Goal: Task Accomplishment & Management: Complete application form

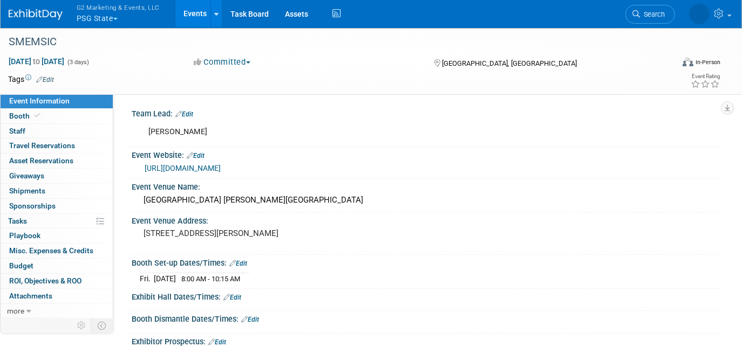
click at [86, 18] on button "G2 Marketing & Events, LLC PSG State" at bounding box center [125, 14] width 98 height 28
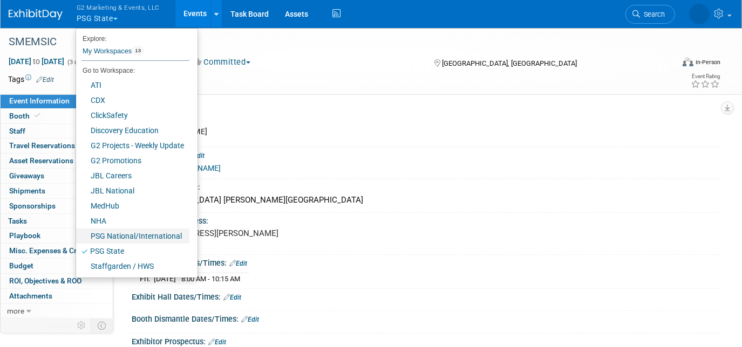
click at [136, 237] on link "PSG National/International" at bounding box center [132, 236] width 113 height 15
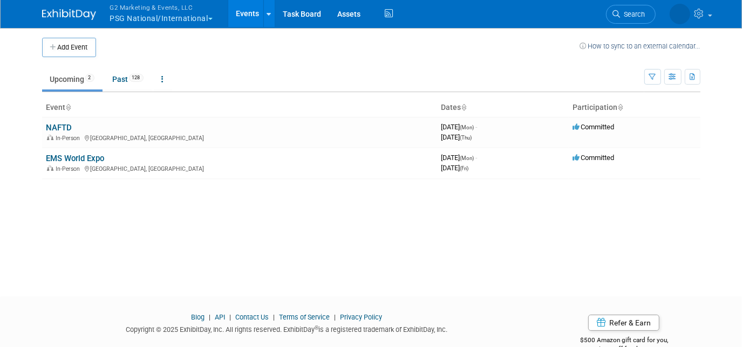
click at [71, 155] on link "EMS World Expo" at bounding box center [75, 159] width 58 height 10
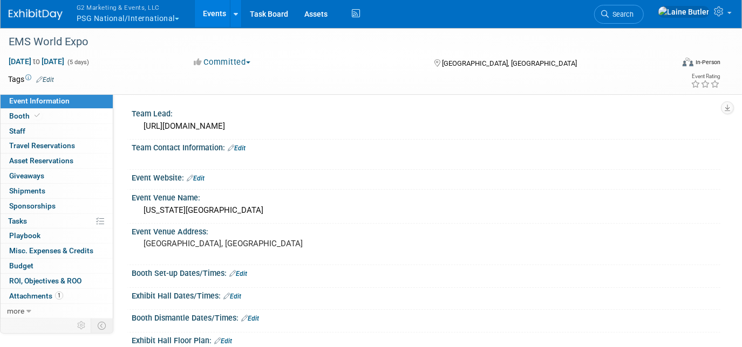
click at [61, 117] on link "Booth" at bounding box center [57, 116] width 112 height 15
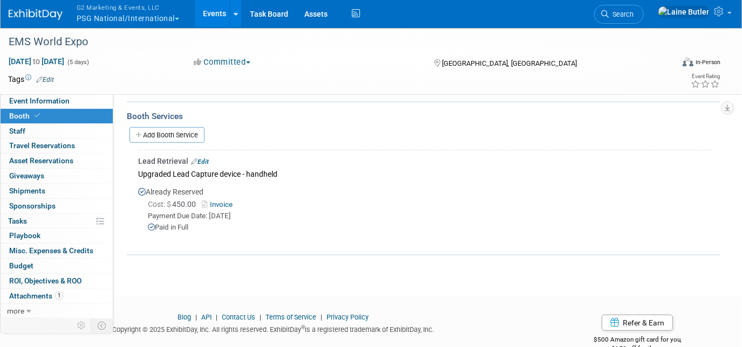
scroll to position [396, 0]
click at [220, 201] on link "Invoice" at bounding box center [219, 205] width 35 height 8
click at [126, 11] on span "G2 Marketing & Events, LLC" at bounding box center [128, 7] width 102 height 11
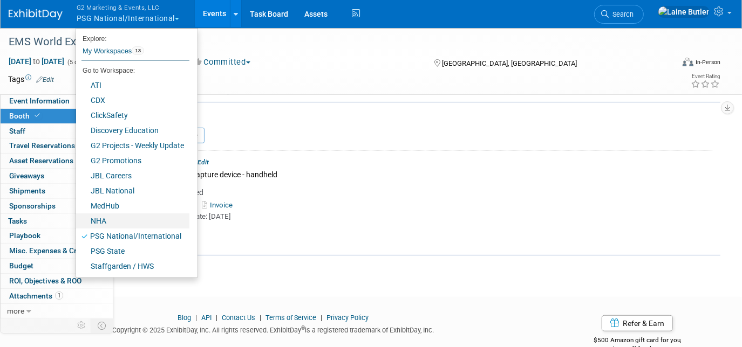
click at [115, 221] on link "NHA" at bounding box center [132, 221] width 113 height 15
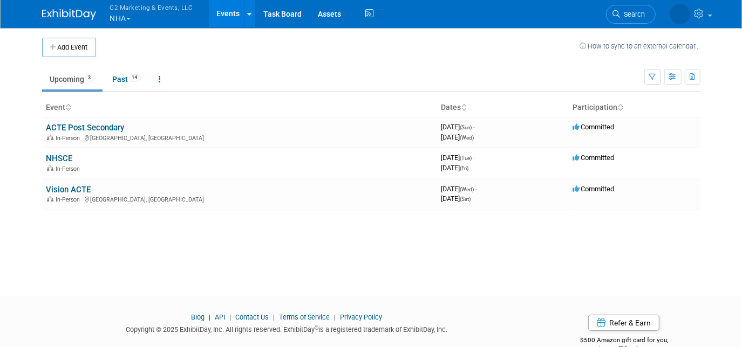
click at [57, 158] on link "NHSCE" at bounding box center [59, 159] width 26 height 10
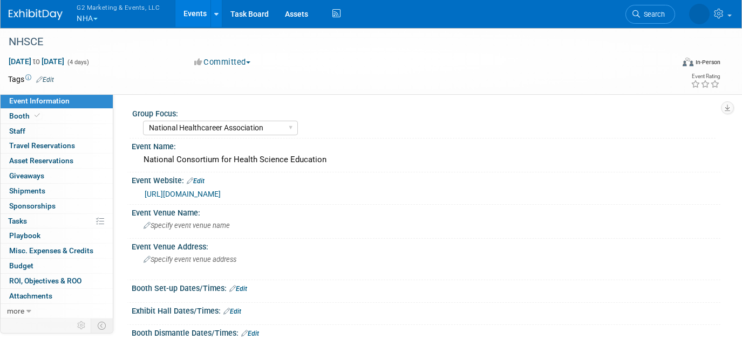
select select "National Healthcareer Association"
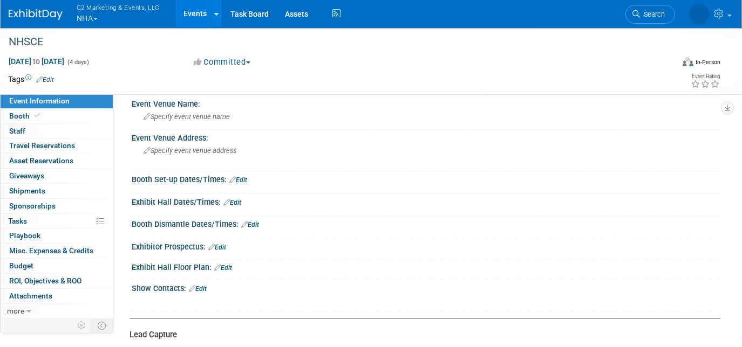
scroll to position [115, 0]
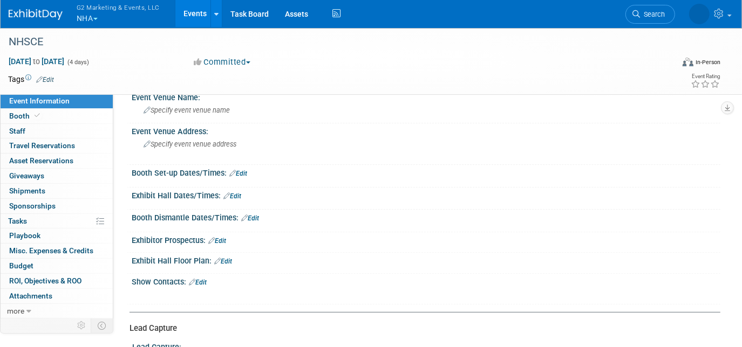
click at [63, 112] on link "Booth" at bounding box center [57, 116] width 112 height 15
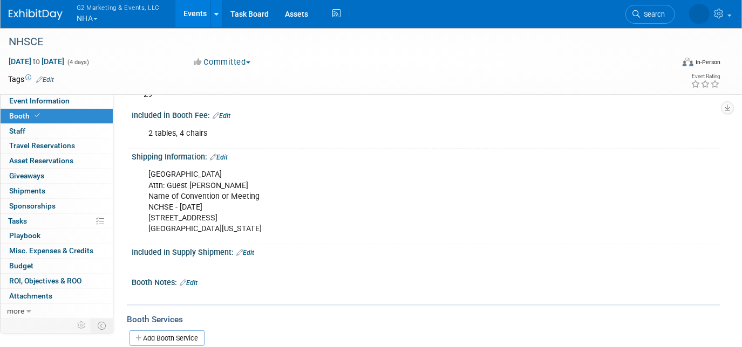
scroll to position [125, 0]
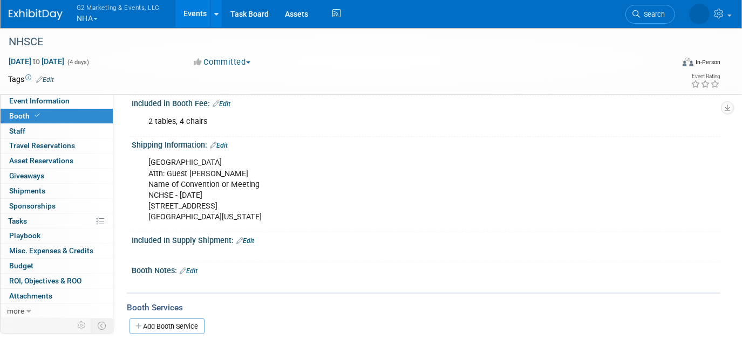
click at [224, 138] on div "Shipping Information: Edit" at bounding box center [426, 144] width 588 height 14
click at [227, 142] on link "Edit" at bounding box center [219, 146] width 18 height 8
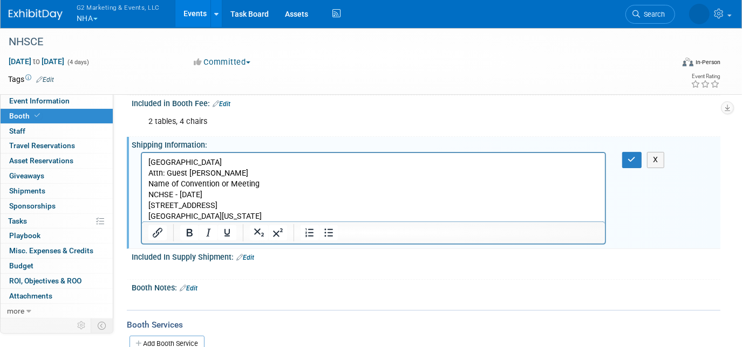
scroll to position [0, 0]
click at [232, 218] on p "Hilton Cincinnati Netherland Plaza Hotel Attn: Guest LIZ SAMAD Name of Conventi…" at bounding box center [373, 189] width 450 height 65
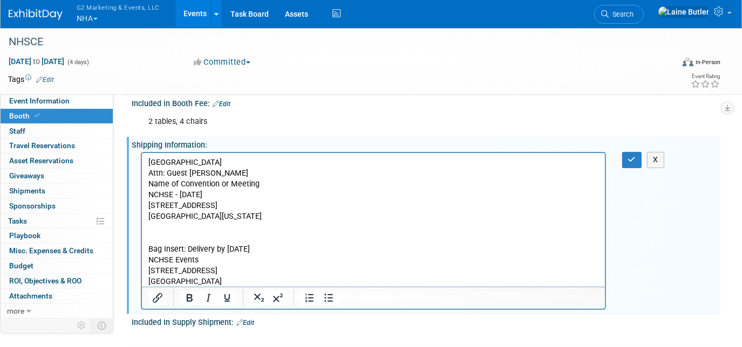
click at [327, 234] on p "Rich Text Area. Press ALT-0 for help." at bounding box center [373, 239] width 450 height 11
click at [276, 245] on p "Bag Insert: Delivery by sep 27th" at bounding box center [373, 249] width 450 height 11
click at [633, 161] on button "button" at bounding box center [632, 160] width 20 height 16
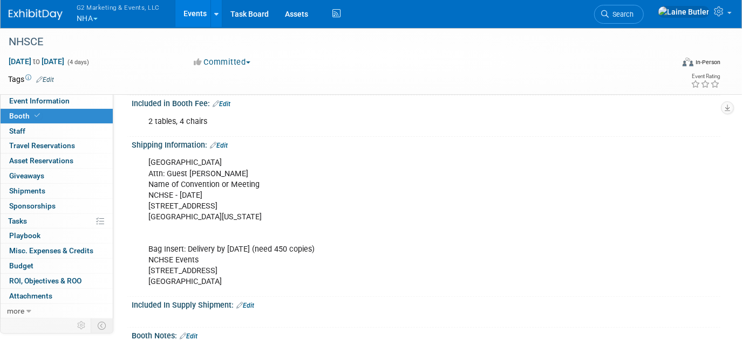
click at [87, 21] on button "G2 Marketing & Events, LLC NHA" at bounding box center [125, 14] width 98 height 28
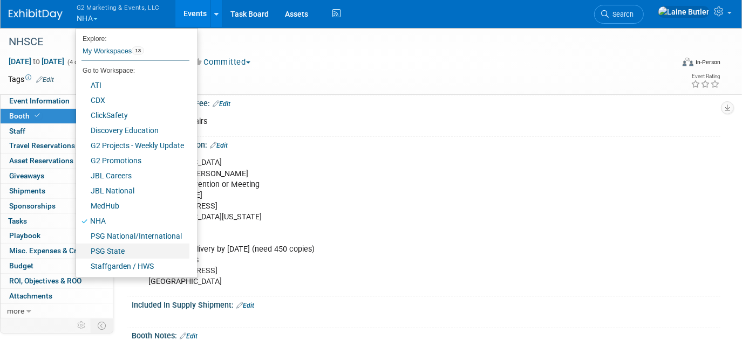
click at [108, 251] on link "PSG State" at bounding box center [132, 251] width 113 height 15
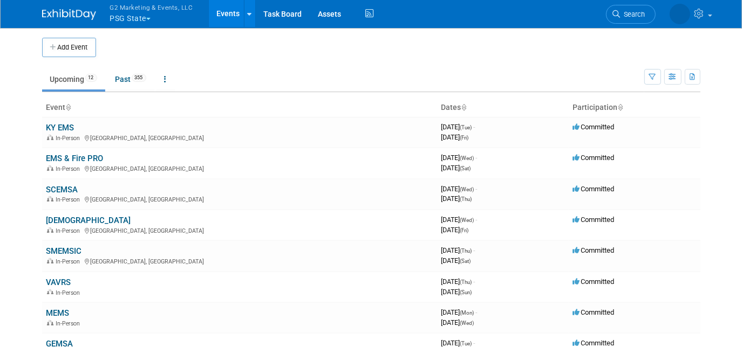
click at [54, 53] on button "Add Event" at bounding box center [69, 47] width 54 height 19
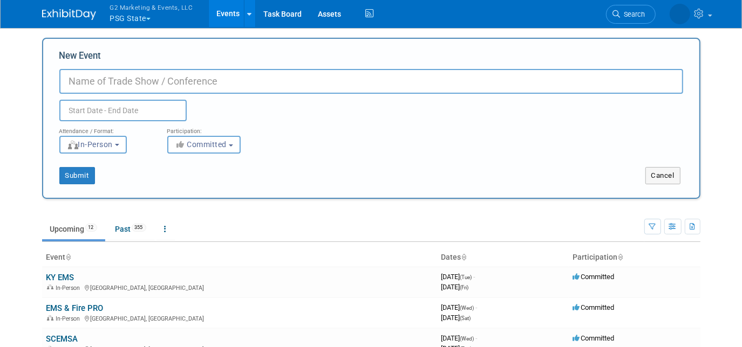
paste input "NM Fire and EMS Expo"
type input "NM Fire and EMS Expo"
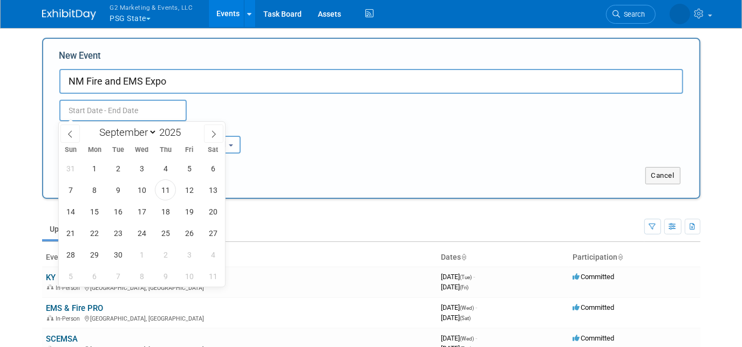
click at [127, 104] on input "text" at bounding box center [122, 111] width 127 height 22
click at [112, 130] on select "January February March April May June July August September October November De…" at bounding box center [126, 132] width 62 height 13
select select "9"
click at [95, 126] on select "January February March April May June July August September October November De…" at bounding box center [126, 132] width 62 height 13
click at [139, 194] on span "8" at bounding box center [141, 190] width 21 height 21
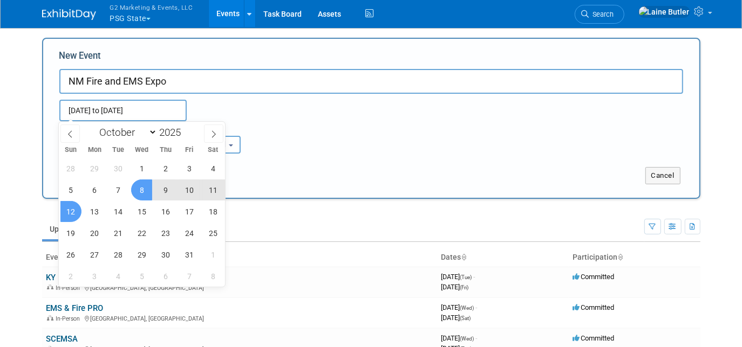
click at [78, 208] on span "12" at bounding box center [70, 211] width 21 height 21
type input "[DATE] to [DATE]"
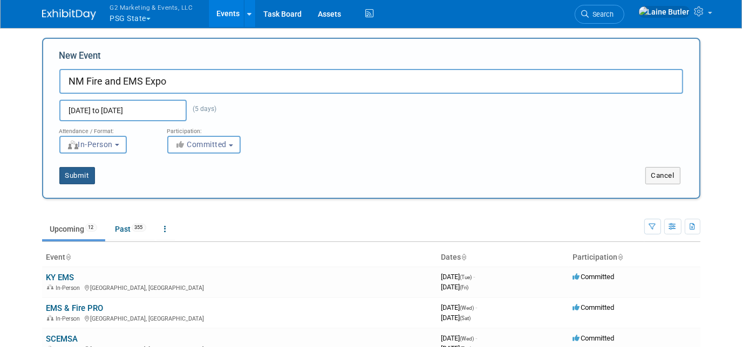
click at [76, 175] on button "Submit" at bounding box center [77, 175] width 36 height 17
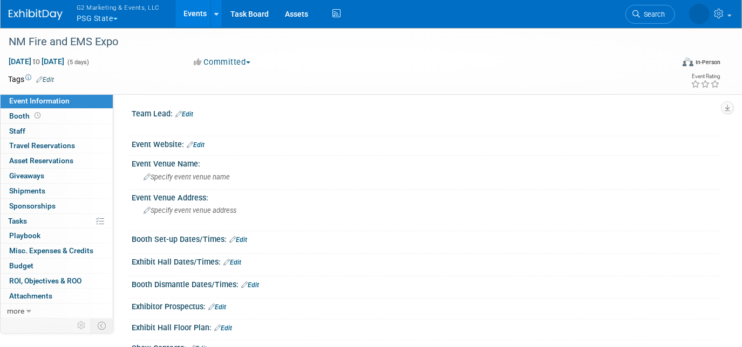
click at [46, 8] on link at bounding box center [42, 9] width 67 height 9
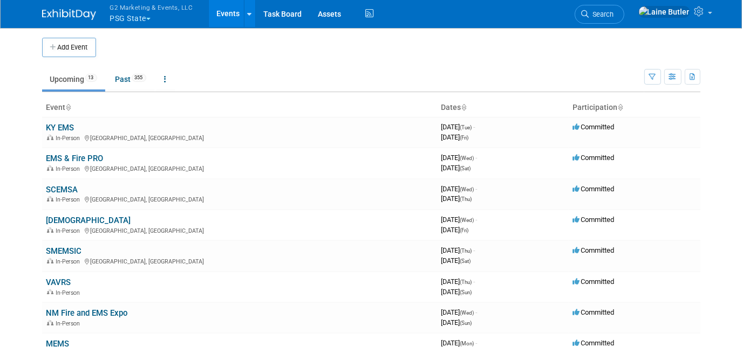
scroll to position [74, 0]
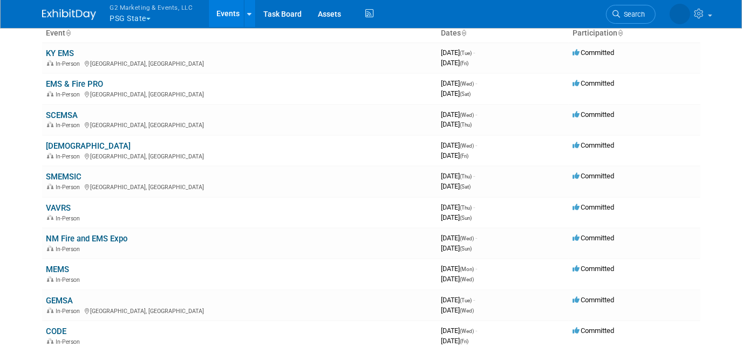
scroll to position [84, 0]
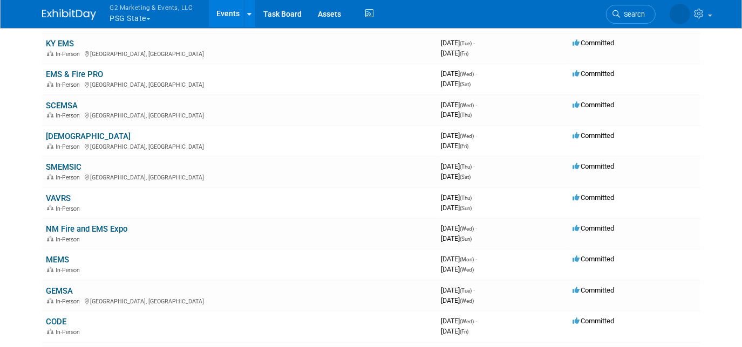
click at [58, 255] on link "MEMS" at bounding box center [57, 260] width 23 height 10
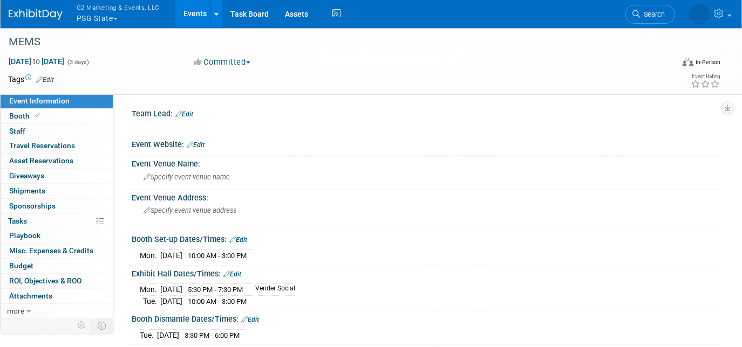
click at [82, 111] on link "Booth" at bounding box center [57, 116] width 112 height 15
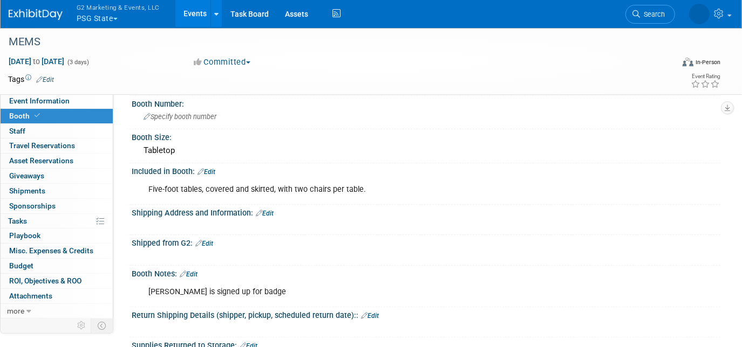
scroll to position [56, 0]
click at [175, 288] on div "[PERSON_NAME] is signed up for badge" at bounding box center [373, 293] width 465 height 22
drag, startPoint x: 174, startPoint y: 288, endPoint x: 142, endPoint y: 289, distance: 31.8
click at [142, 289] on div "[PERSON_NAME] is signed up for badge" at bounding box center [373, 293] width 465 height 22
copy div "[PERSON_NAME]"
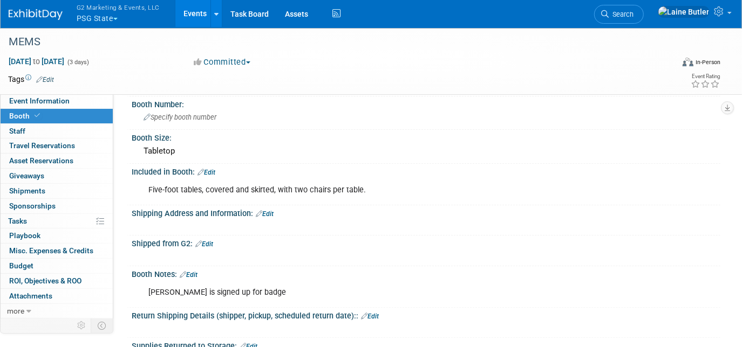
click at [33, 5] on div at bounding box center [42, 10] width 67 height 20
click at [26, 13] on img at bounding box center [36, 14] width 54 height 11
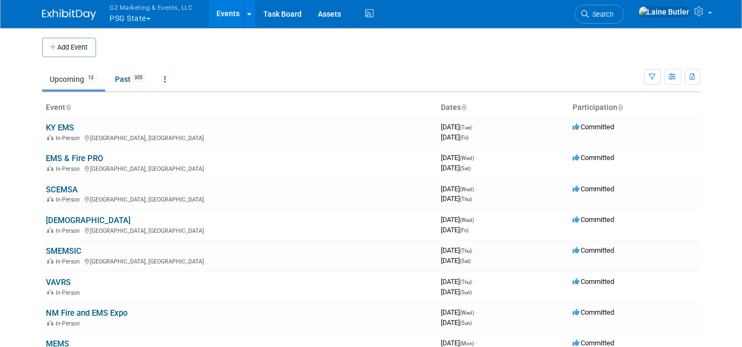
click at [83, 156] on link "EMS & Fire PRO" at bounding box center [74, 159] width 57 height 10
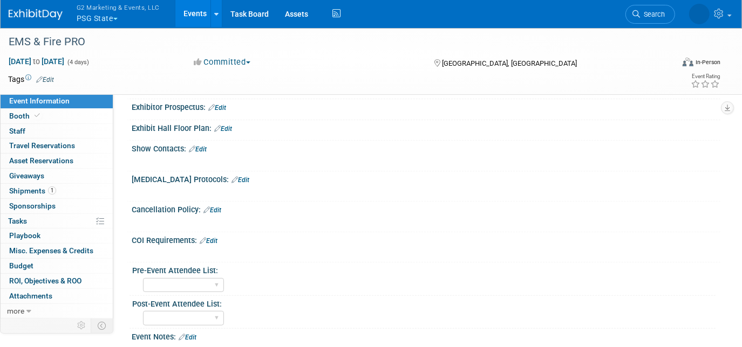
scroll to position [230, 0]
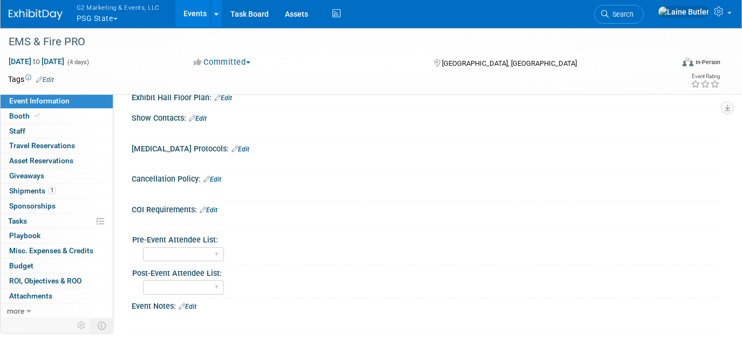
click at [85, 117] on link "Booth" at bounding box center [57, 116] width 112 height 15
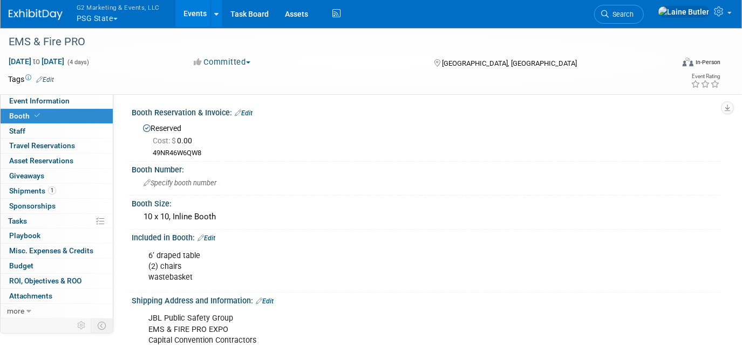
scroll to position [0, 0]
click at [91, 41] on div "EMS & Fire PRO" at bounding box center [332, 41] width 655 height 19
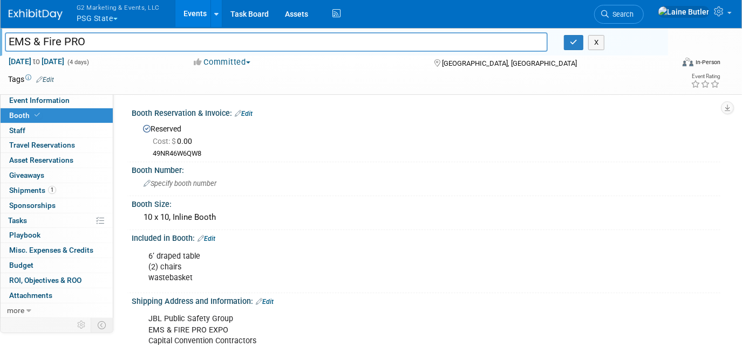
drag, startPoint x: 89, startPoint y: 41, endPoint x: 3, endPoint y: 40, distance: 86.3
click at [3, 40] on div "EMS & Fire PRO" at bounding box center [276, 43] width 559 height 16
click at [643, 8] on link "Search" at bounding box center [619, 14] width 50 height 19
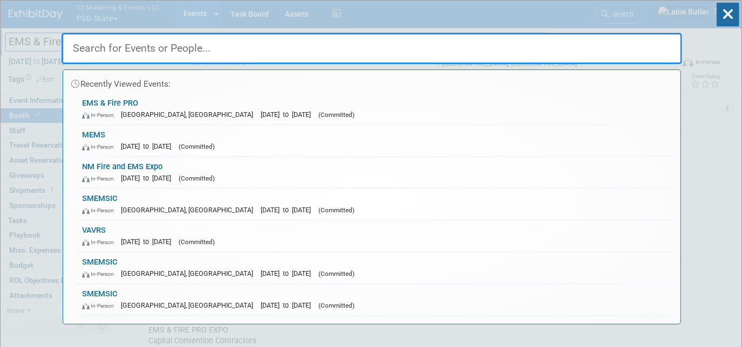
paste input "EMS & Fire PRO"
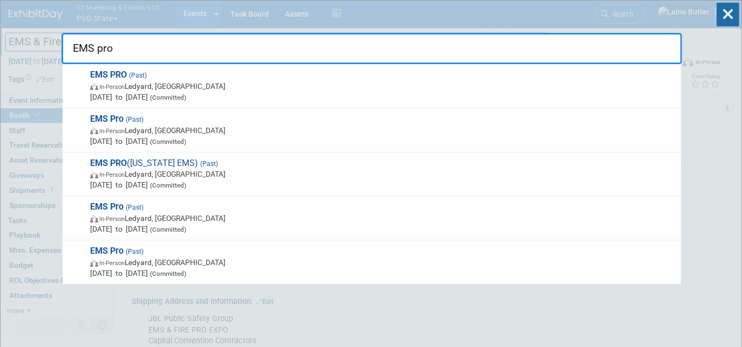
type input "EMS pro"
click at [296, 81] on span "In-Person Ledyard, CT" at bounding box center [382, 86] width 585 height 11
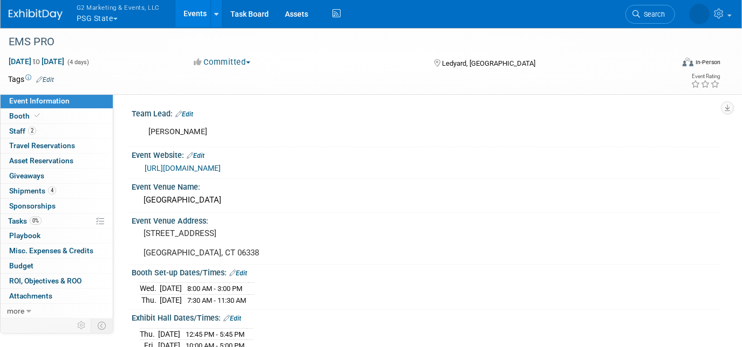
click at [78, 114] on link "Booth" at bounding box center [57, 116] width 112 height 15
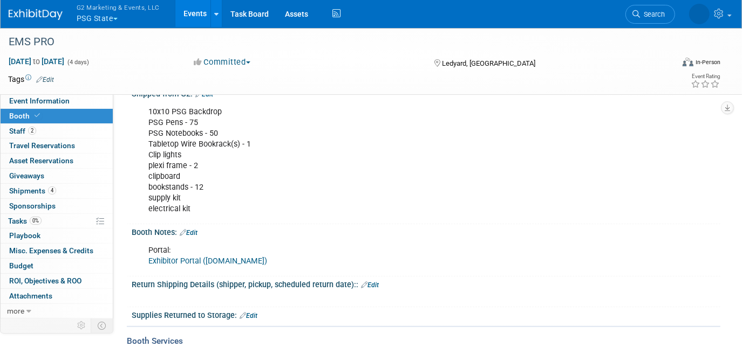
scroll to position [283, 0]
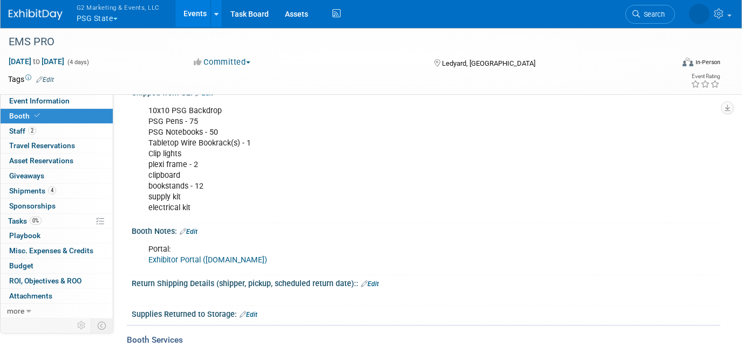
click at [184, 256] on link "Exhibitor Portal ([DOMAIN_NAME])" at bounding box center [207, 260] width 119 height 9
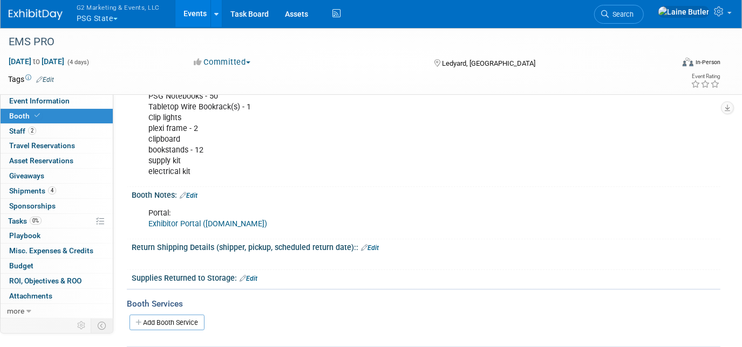
scroll to position [319, 0]
click at [195, 192] on link "Edit" at bounding box center [189, 196] width 18 height 8
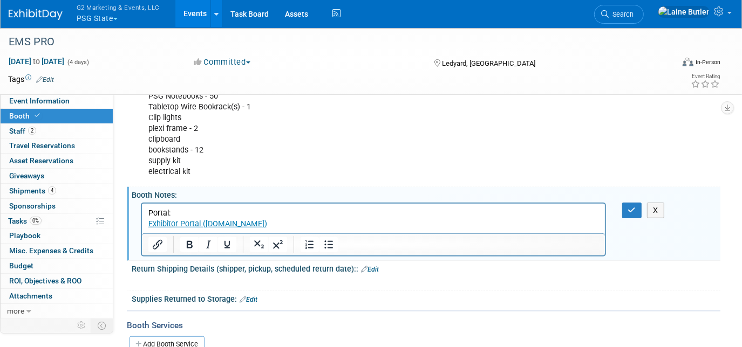
scroll to position [0, 0]
click at [264, 219] on p "Portal: Exhibitor Portal (cvent.com)﻿" at bounding box center [373, 219] width 450 height 22
click at [191, 213] on p "Portal: Exhibitor Portal (cvent.com)﻿" at bounding box center [373, 219] width 450 height 22
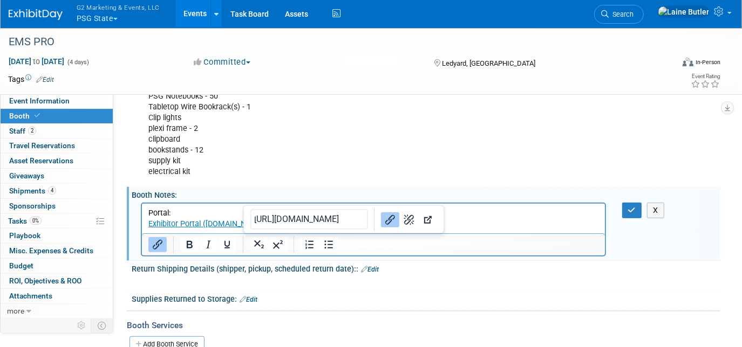
click at [273, 225] on p "Portal: Exhibitor Portal (cvent.com)" at bounding box center [373, 219] width 450 height 22
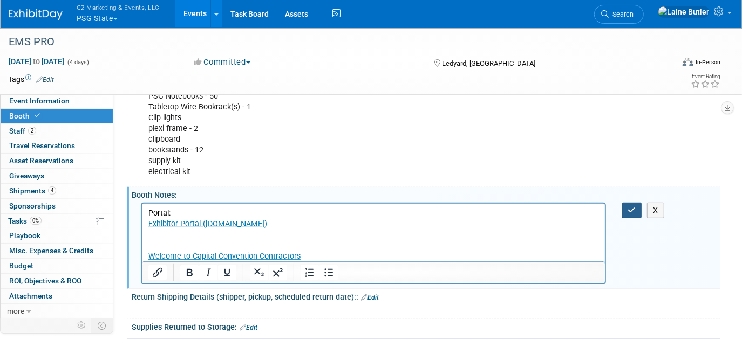
click at [635, 213] on button "button" at bounding box center [632, 211] width 20 height 16
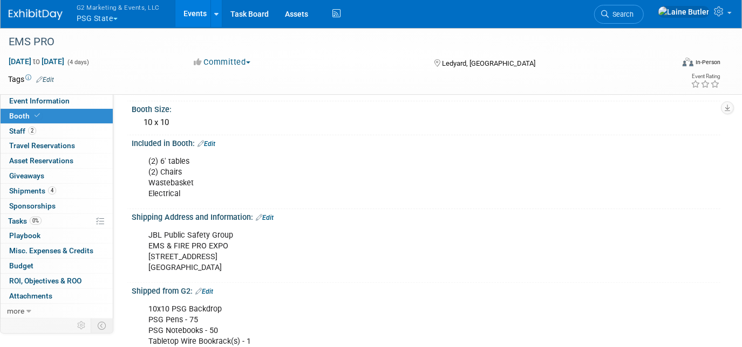
scroll to position [52, 0]
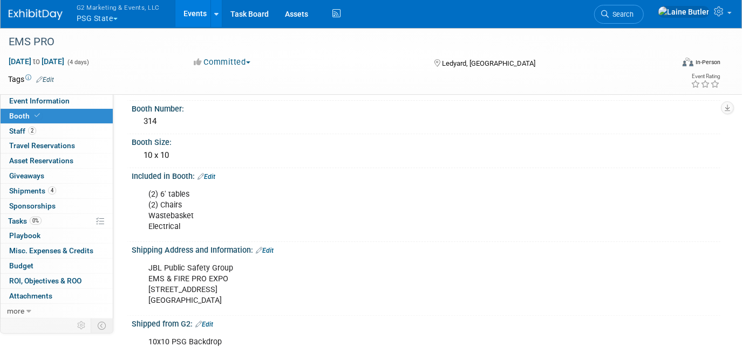
click at [32, 13] on img at bounding box center [36, 14] width 54 height 11
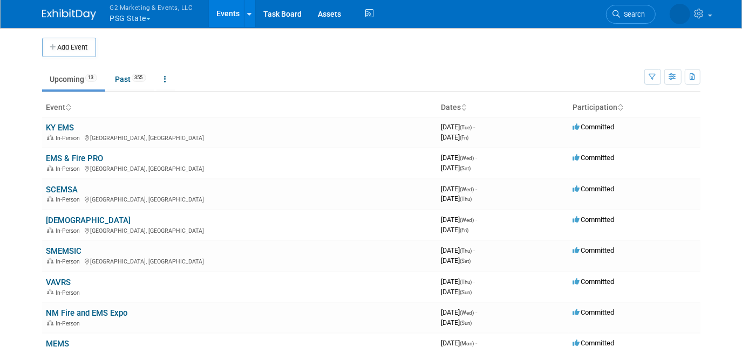
click at [56, 50] on button "Add Event" at bounding box center [69, 47] width 54 height 19
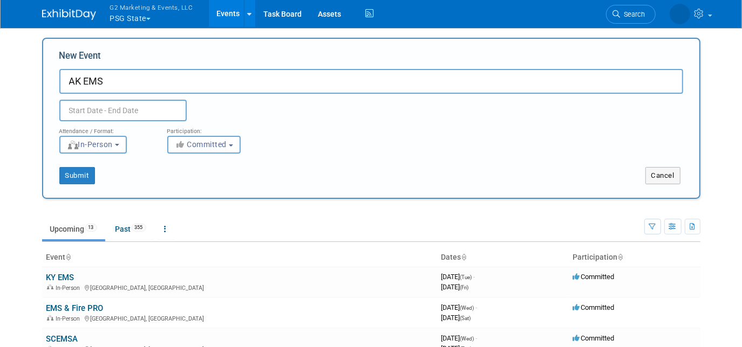
type input "AK EMS"
click at [111, 112] on input "text" at bounding box center [122, 111] width 127 height 22
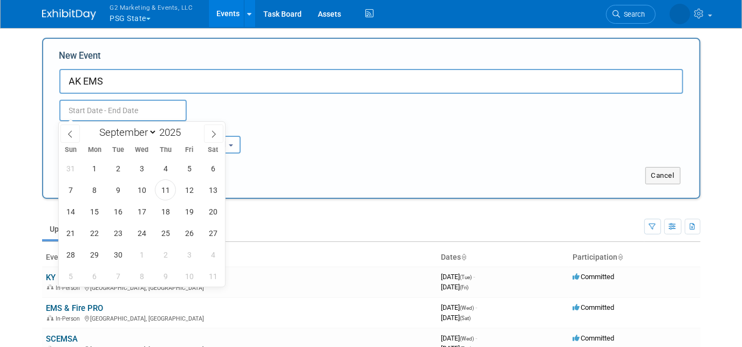
click at [217, 131] on icon at bounding box center [214, 135] width 8 height 8
select select "10"
click at [114, 190] on span "4" at bounding box center [118, 190] width 21 height 21
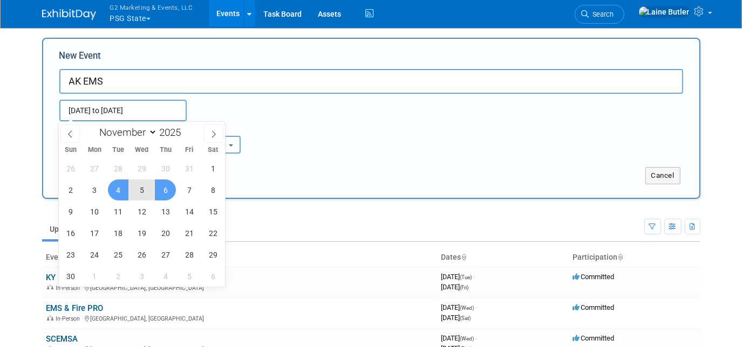
click at [162, 192] on span "6" at bounding box center [165, 190] width 21 height 21
type input "[DATE] to [DATE]"
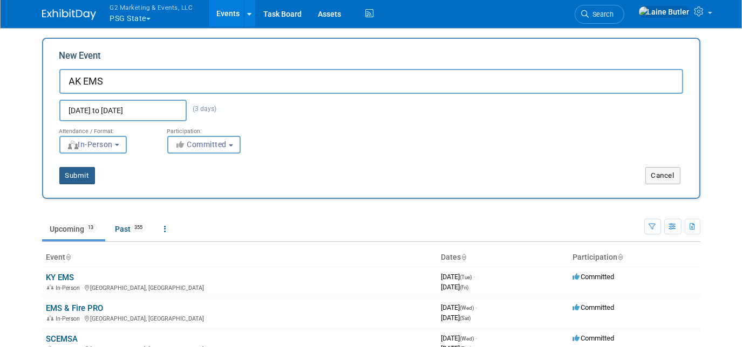
click at [78, 169] on button "Submit" at bounding box center [77, 175] width 36 height 17
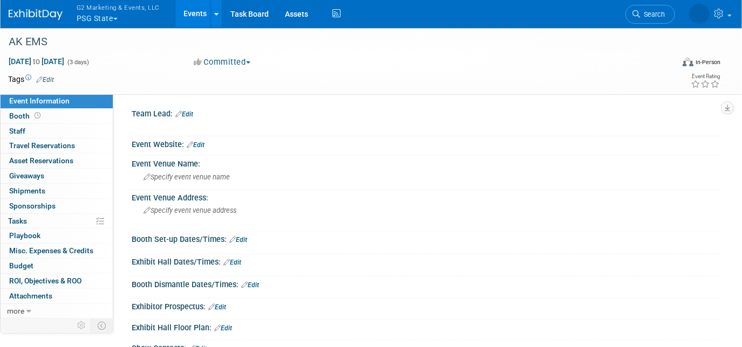
scroll to position [25, 0]
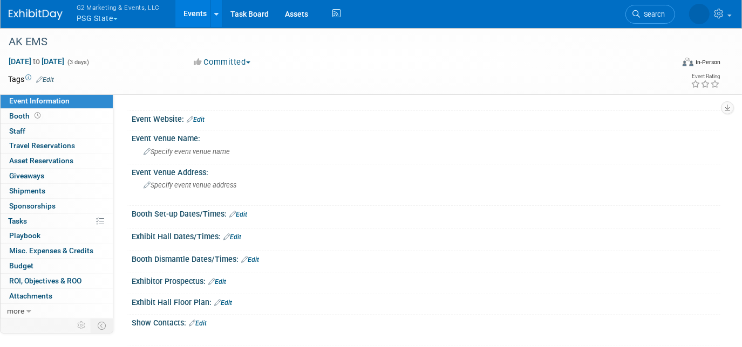
click at [104, 118] on link "Booth" at bounding box center [57, 116] width 112 height 15
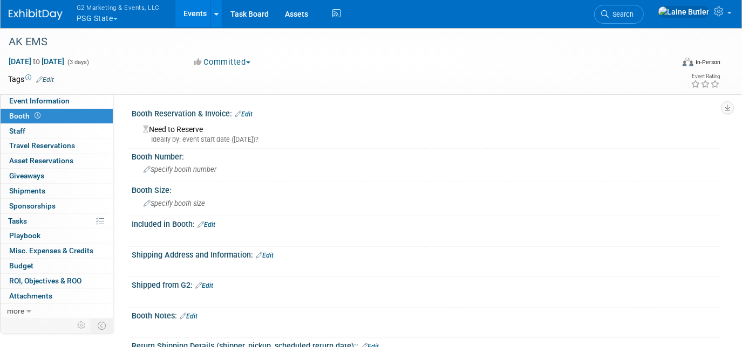
click at [246, 113] on link "Edit" at bounding box center [244, 115] width 18 height 8
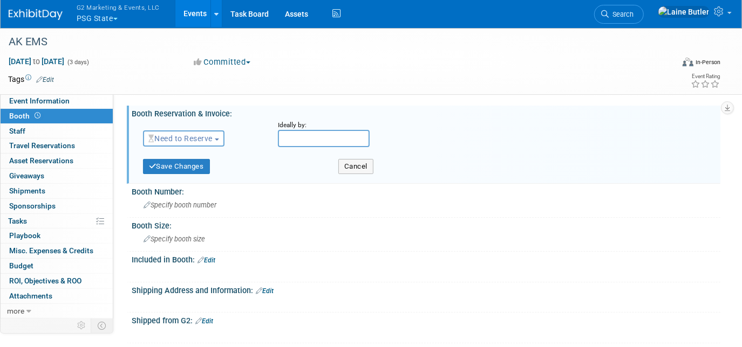
click at [183, 143] on button "Need to Reserve" at bounding box center [183, 139] width 81 height 16
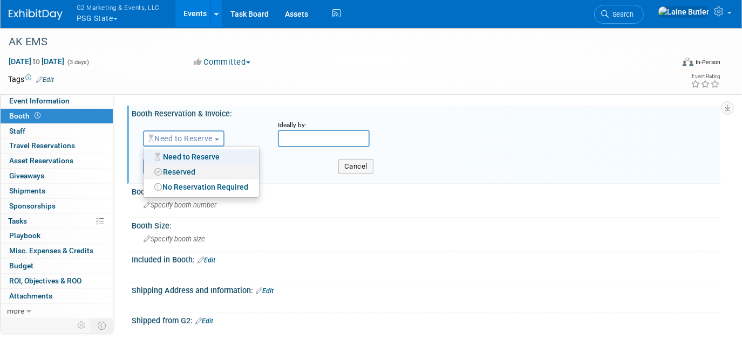
click at [181, 177] on link "Reserved" at bounding box center [200, 172] width 115 height 15
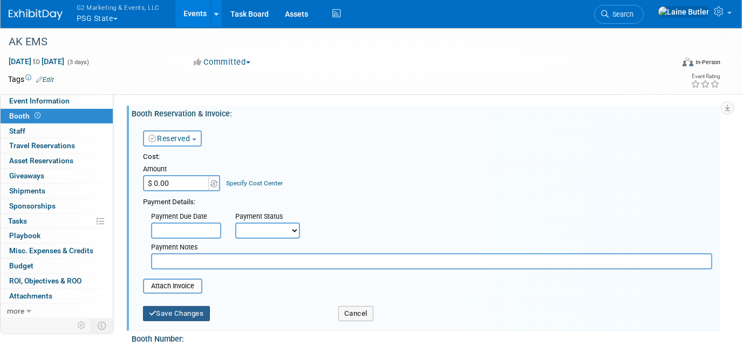
click at [175, 311] on button "Save Changes" at bounding box center [176, 313] width 67 height 15
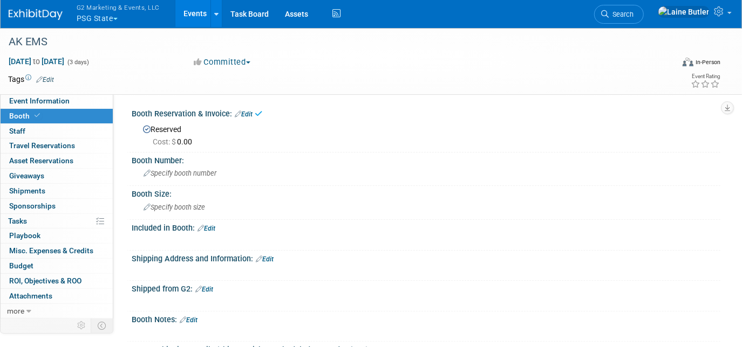
scroll to position [8, 0]
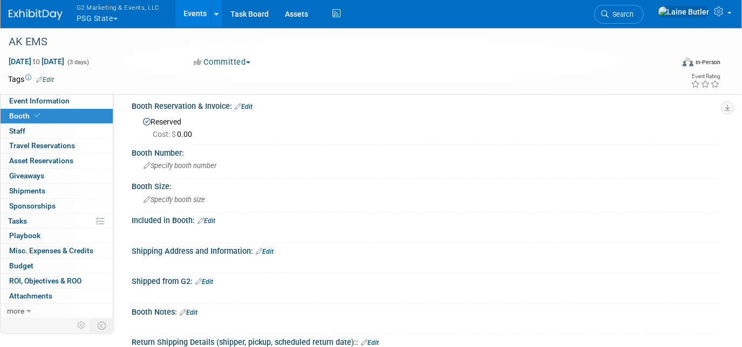
click at [212, 219] on link "Edit" at bounding box center [206, 221] width 18 height 8
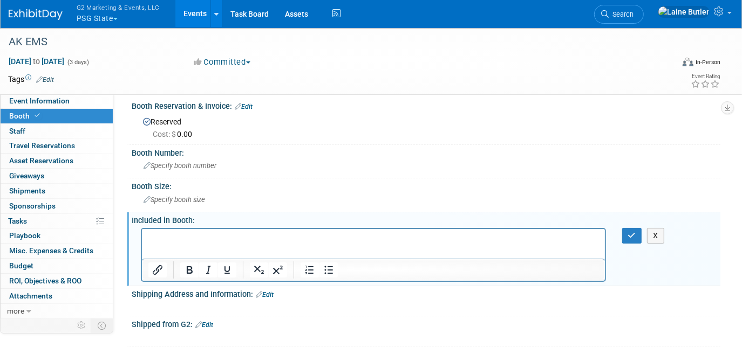
scroll to position [0, 0]
click at [632, 236] on icon "button" at bounding box center [632, 236] width 8 height 8
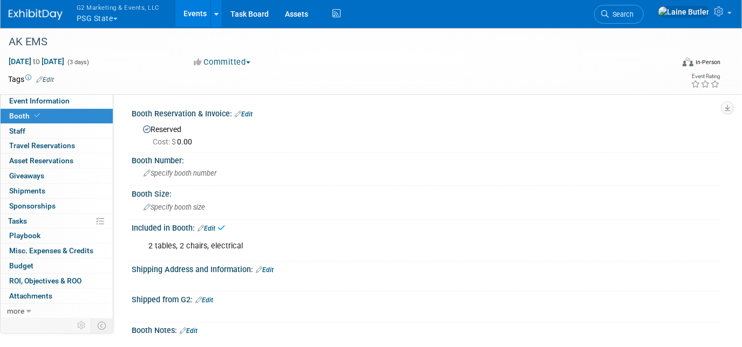
click at [16, 10] on img at bounding box center [36, 14] width 54 height 11
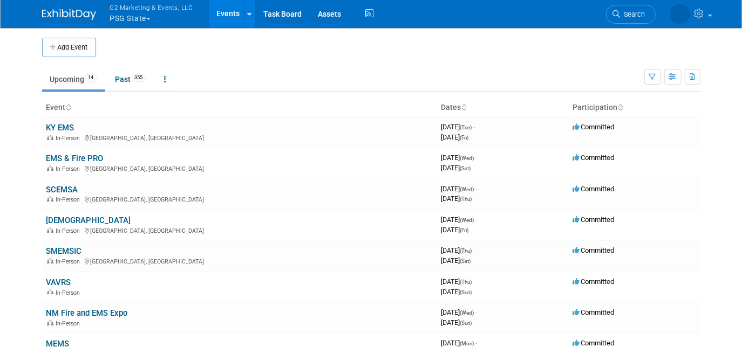
click at [95, 311] on link "NM Fire and EMS Expo" at bounding box center [86, 314] width 81 height 10
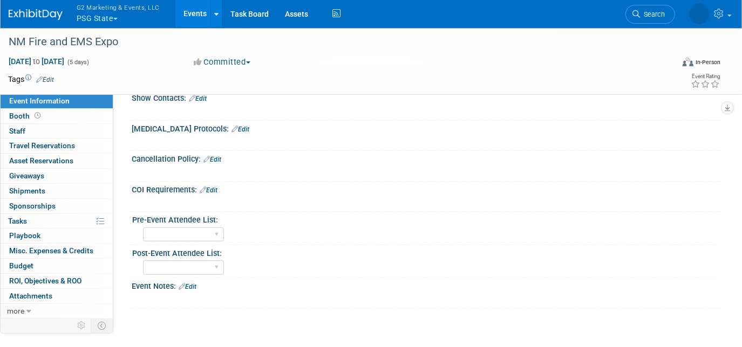
scroll to position [253, 0]
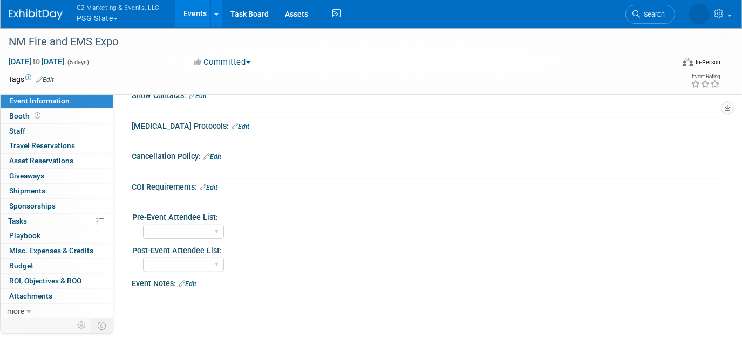
click at [57, 113] on link "Booth" at bounding box center [57, 116] width 112 height 15
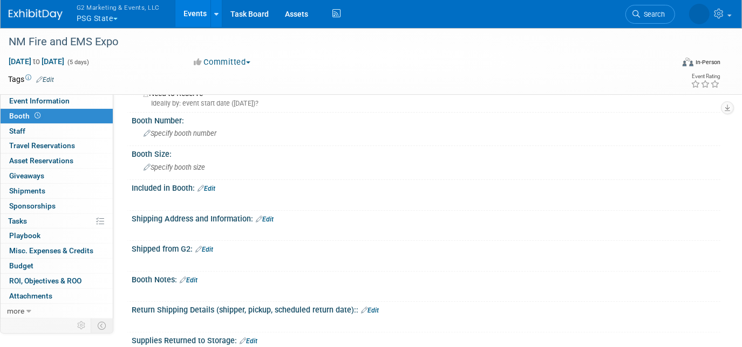
scroll to position [0, 0]
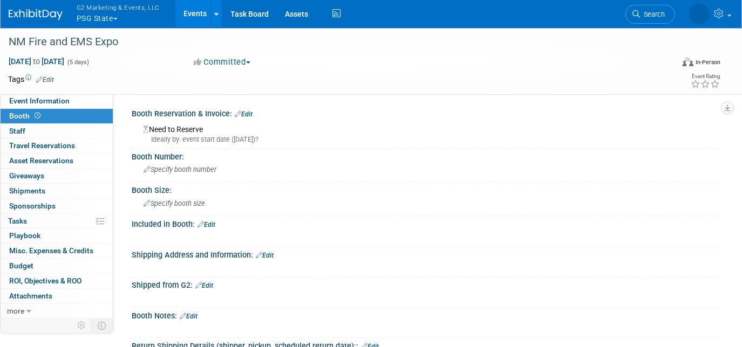
click at [249, 111] on link "Edit" at bounding box center [244, 115] width 18 height 8
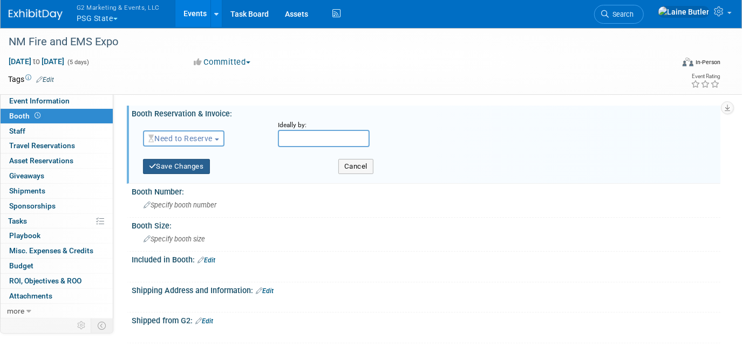
drag, startPoint x: 198, startPoint y: 169, endPoint x: 217, endPoint y: 121, distance: 52.1
click at [217, 121] on form "Need to Reserve Need to Reserve Reserved No Reservation Required Ideally by: Co…" at bounding box center [427, 150] width 569 height 59
click at [198, 136] on span "Need to Reserve" at bounding box center [180, 138] width 64 height 9
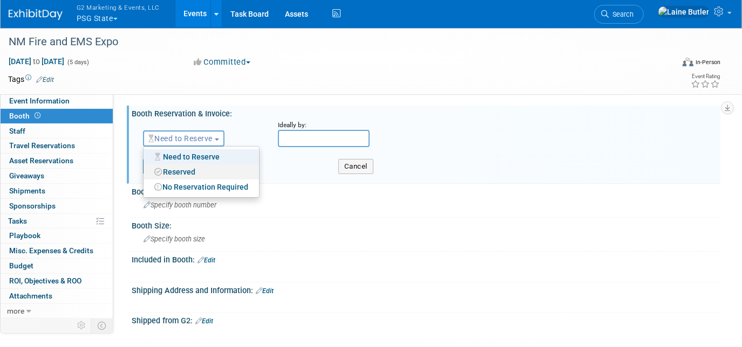
click at [182, 171] on link "Reserved" at bounding box center [200, 172] width 115 height 15
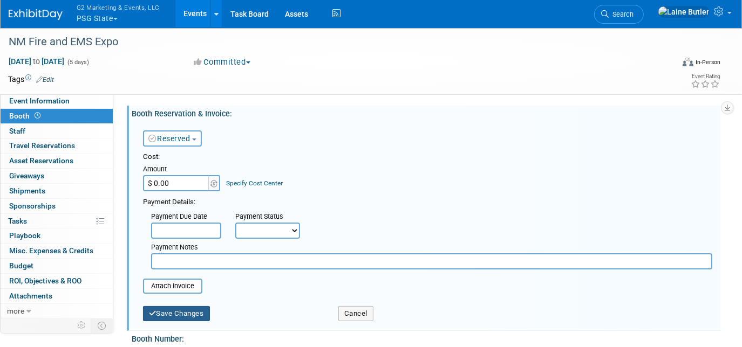
click at [181, 309] on button "Save Changes" at bounding box center [176, 313] width 67 height 15
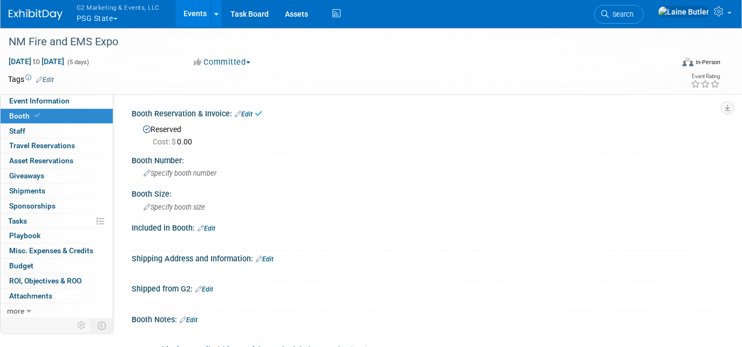
click at [67, 100] on span "Event Information" at bounding box center [39, 101] width 60 height 9
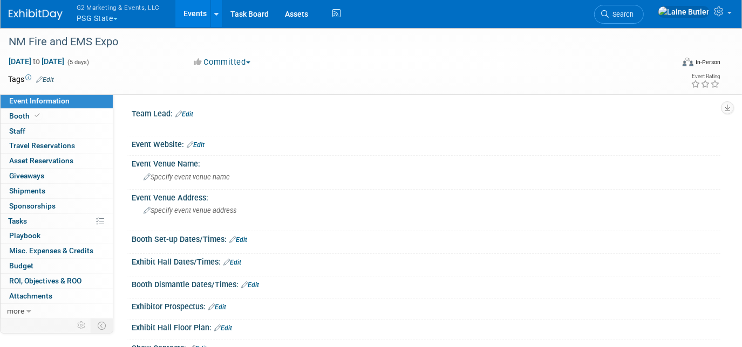
click at [206, 214] on div "Specify event venue address" at bounding box center [254, 214] width 229 height 25
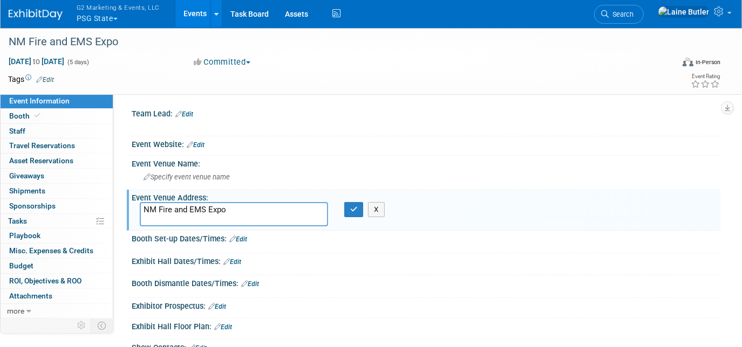
type textarea "NM Fire and EMS Expo"
click at [359, 210] on button "button" at bounding box center [353, 209] width 19 height 15
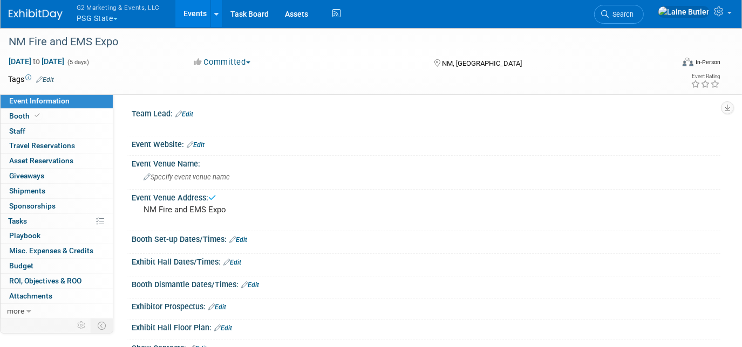
click at [237, 207] on pre "NM Fire and EMS Expo" at bounding box center [254, 210] width 222 height 10
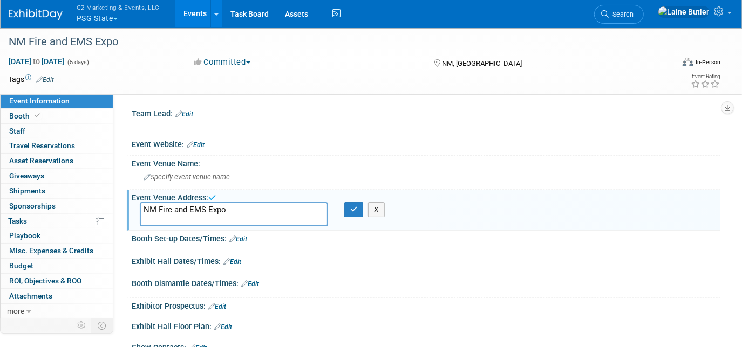
drag, startPoint x: 237, startPoint y: 207, endPoint x: 142, endPoint y: 206, distance: 94.4
click at [142, 206] on textarea "NM Fire and EMS Expo" at bounding box center [234, 214] width 188 height 24
type textarea "Socorro, New Mexico"
click at [357, 211] on icon "button" at bounding box center [354, 209] width 8 height 7
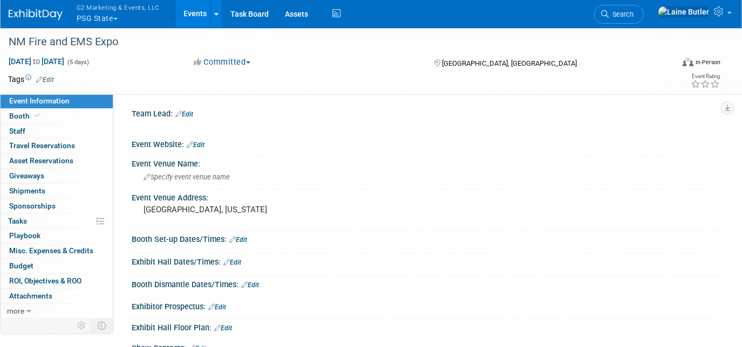
click at [176, 172] on div "Specify event venue name" at bounding box center [426, 177] width 572 height 17
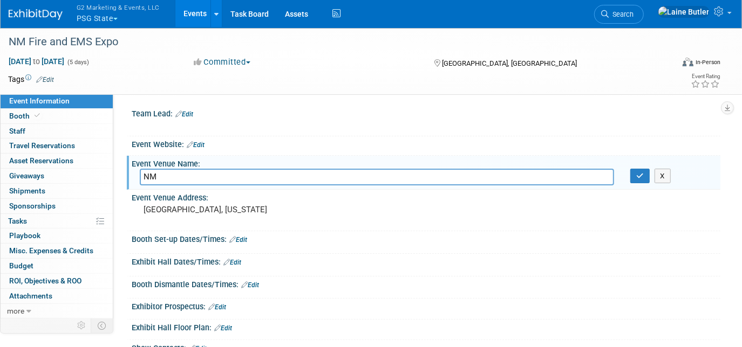
type input "N"
click at [266, 175] on input "New Mexico Firefighters training academy" at bounding box center [377, 177] width 474 height 17
click at [235, 174] on input "New Mexico Firefighters training Academy" at bounding box center [377, 177] width 474 height 17
type input "New Mexico Firefighters Training Academy"
click at [643, 174] on button "button" at bounding box center [639, 176] width 19 height 15
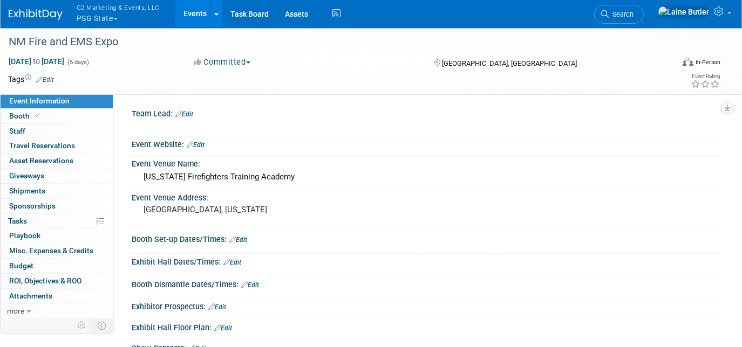
click at [247, 239] on link "Edit" at bounding box center [238, 240] width 18 height 8
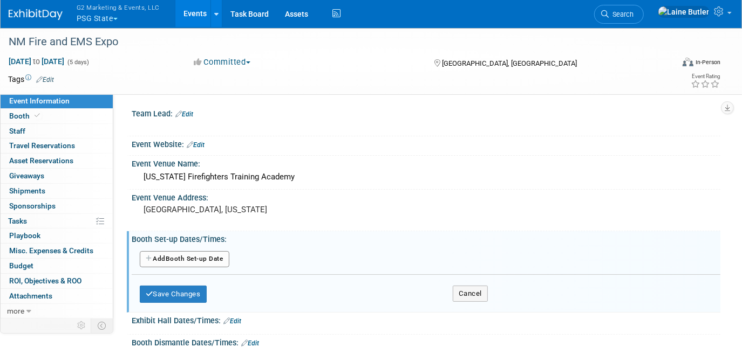
scroll to position [64, 0]
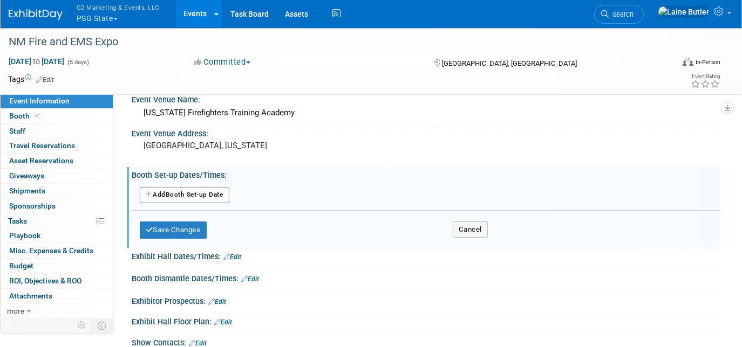
click at [208, 193] on button "Add Another Booth Set-up Date" at bounding box center [185, 195] width 90 height 16
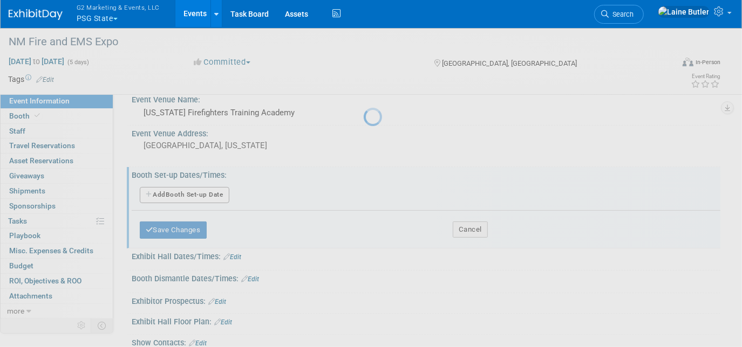
select select "9"
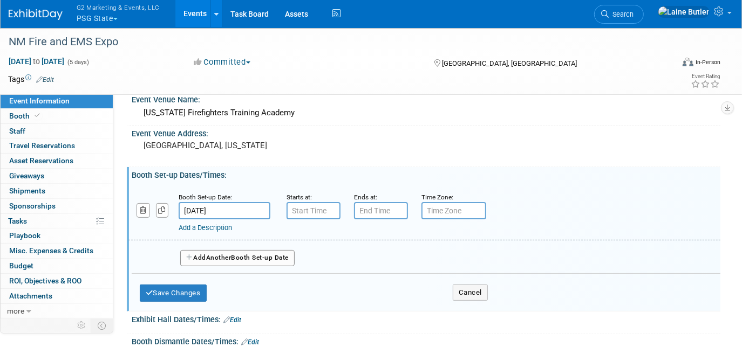
click at [242, 203] on input "Oct 8, 2025" at bounding box center [225, 210] width 92 height 17
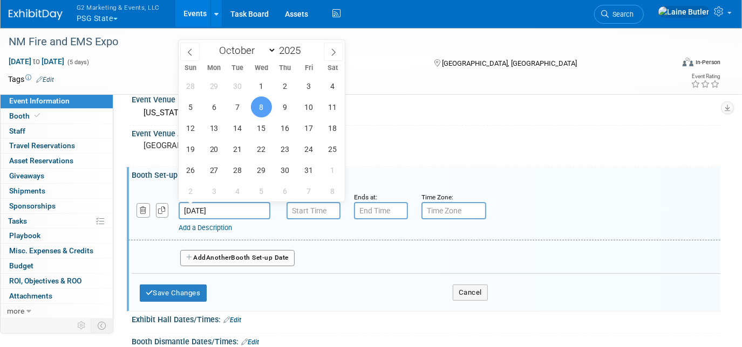
click at [321, 101] on div "28 29 30 1 2 3 4 5 6 7 8 9 10 11 12 13 14 15 16 17 18 19 20 21 22 23 24 25 26 2…" at bounding box center [262, 139] width 166 height 126
click at [316, 105] on span "10" at bounding box center [308, 107] width 21 height 21
type input "Oct 10, 2025"
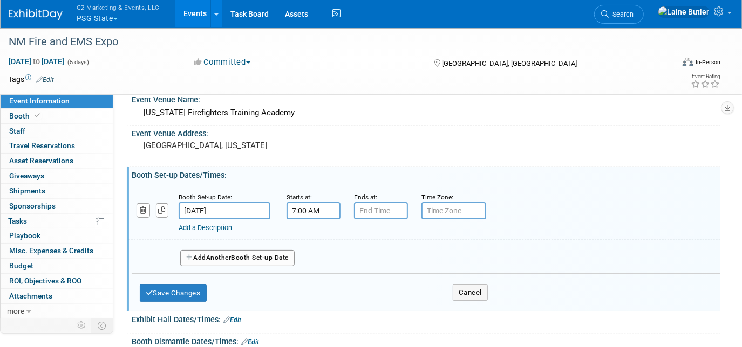
click at [302, 207] on input "7:00 AM" at bounding box center [313, 210] width 54 height 17
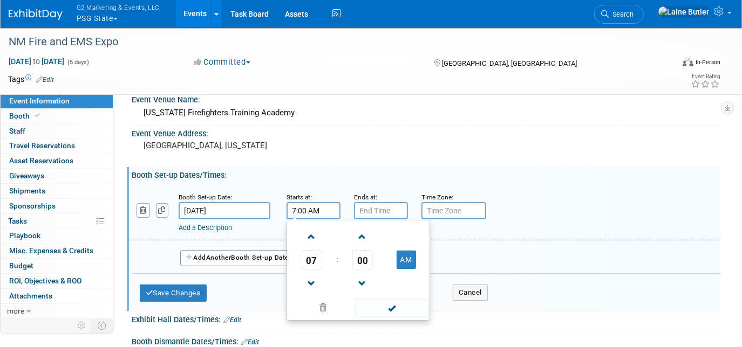
click at [305, 256] on span "07" at bounding box center [312, 259] width 20 height 19
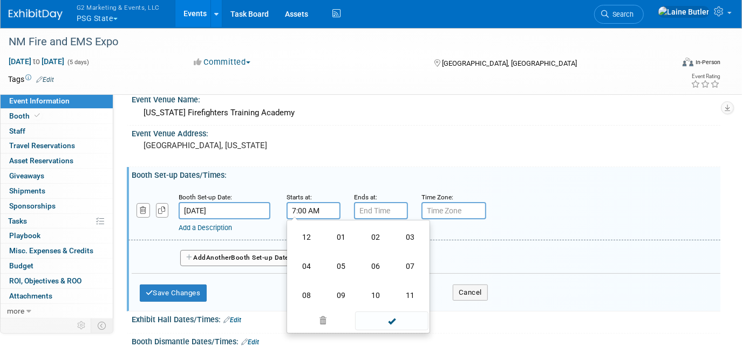
click at [372, 296] on td "10" at bounding box center [375, 295] width 35 height 29
type input "10:00 AM"
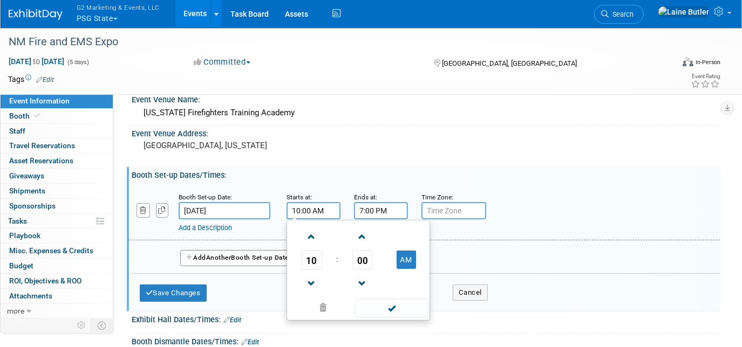
click at [383, 209] on input "7:00 PM" at bounding box center [381, 210] width 54 height 17
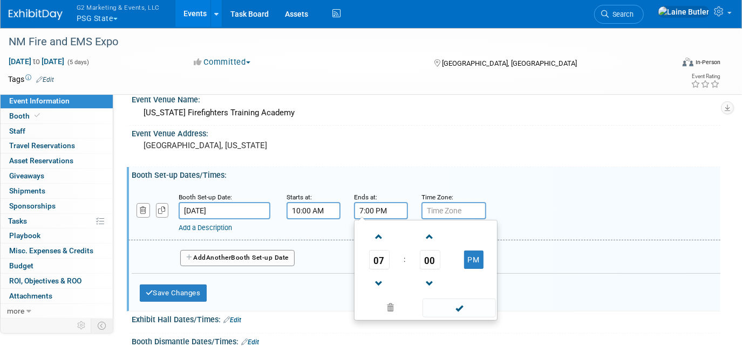
click at [376, 261] on span "07" at bounding box center [379, 259] width 20 height 19
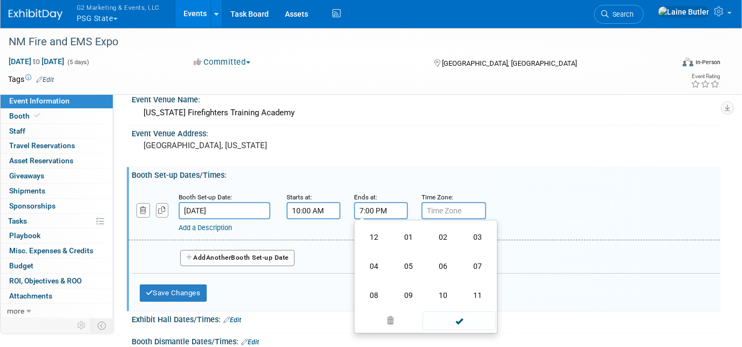
click at [371, 260] on td "04" at bounding box center [374, 266] width 35 height 29
type input "4:00 PM"
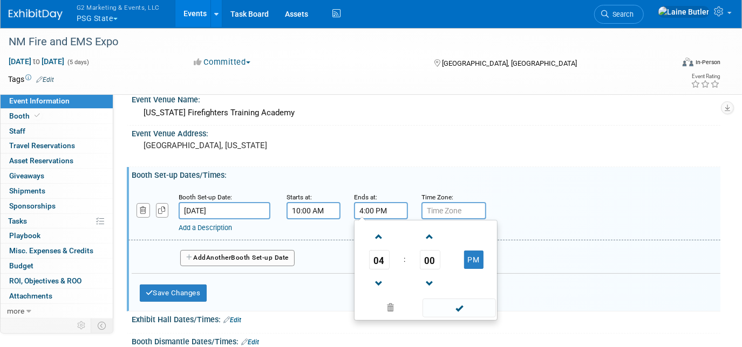
click at [450, 314] on span at bounding box center [458, 308] width 73 height 19
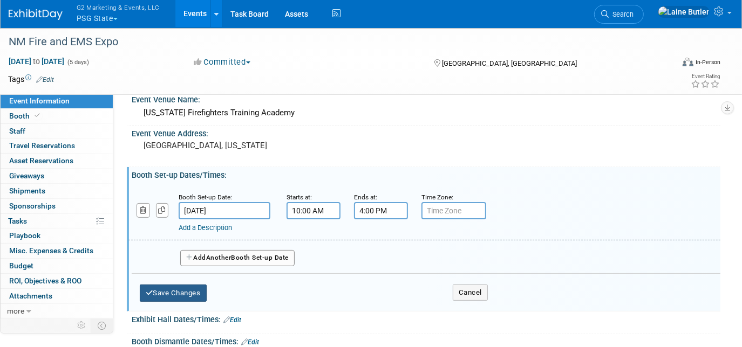
click at [181, 289] on button "Save Changes" at bounding box center [173, 293] width 67 height 17
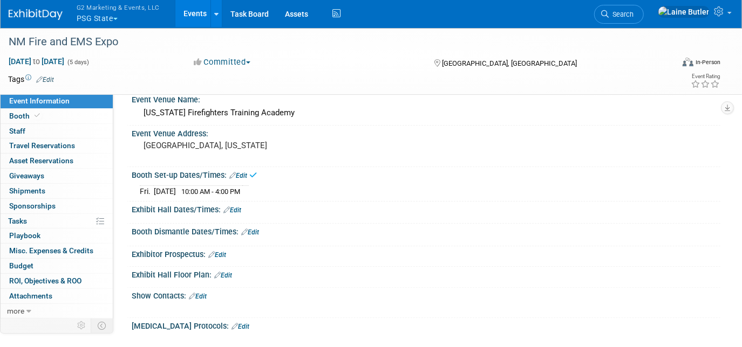
click at [243, 207] on div "Exhibit Hall Dates/Times: Edit" at bounding box center [426, 209] width 588 height 14
click at [240, 207] on link "Edit" at bounding box center [232, 211] width 18 height 8
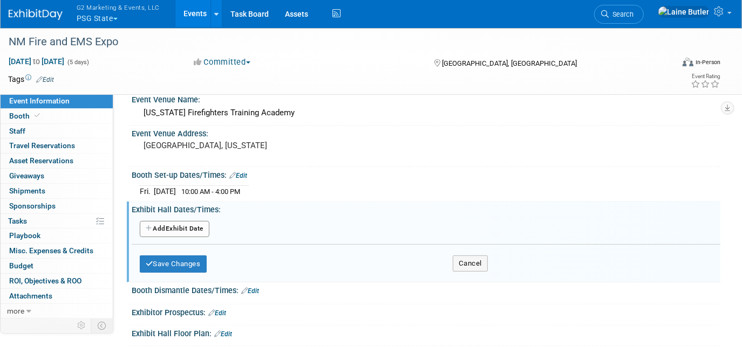
click at [191, 222] on button "Add Another Exhibit Date" at bounding box center [175, 229] width 70 height 16
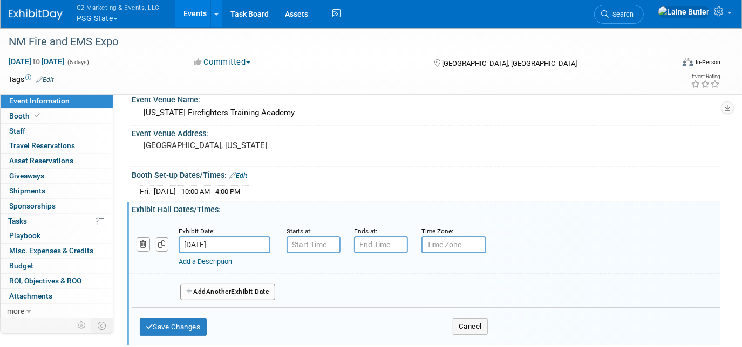
click at [220, 291] on span "Another" at bounding box center [218, 292] width 25 height 8
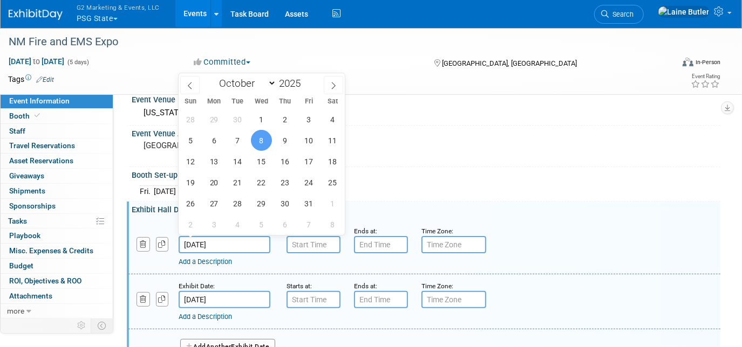
click at [242, 242] on input "Oct 8, 2025" at bounding box center [225, 244] width 92 height 17
click at [325, 145] on span "11" at bounding box center [332, 140] width 21 height 21
type input "Oct 11, 2025"
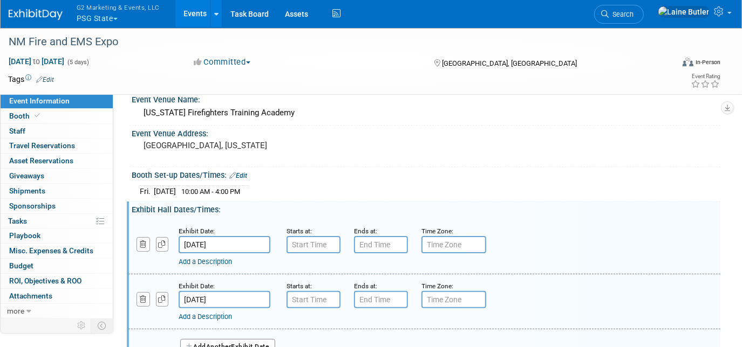
click at [230, 293] on input "Oct 9, 2025" at bounding box center [225, 299] width 92 height 17
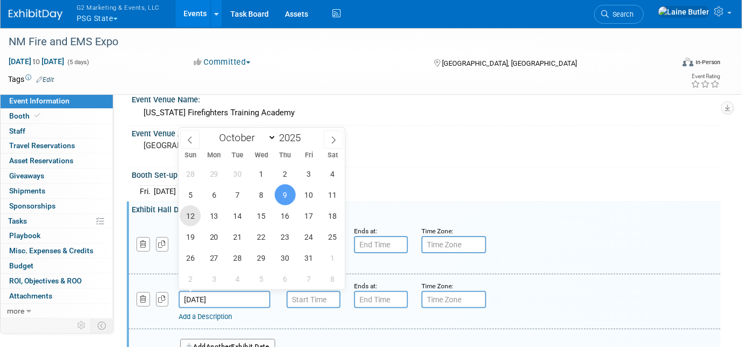
click at [191, 220] on span "12" at bounding box center [190, 216] width 21 height 21
type input "Oct 12, 2025"
click at [415, 204] on div "Exhibit Hall Dates/Times: Edit" at bounding box center [426, 208] width 588 height 13
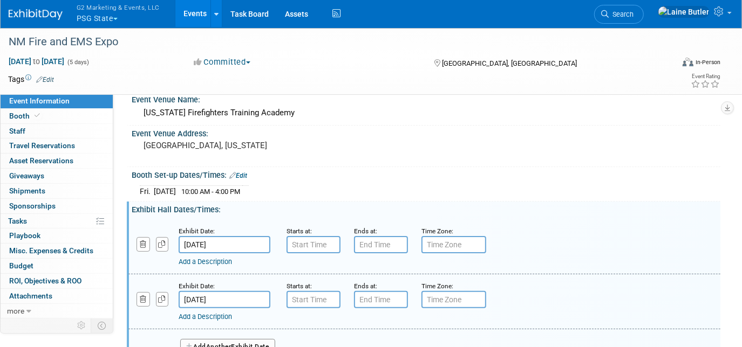
type input "7:00 AM"
click at [289, 247] on input "7:00 AM" at bounding box center [313, 244] width 54 height 17
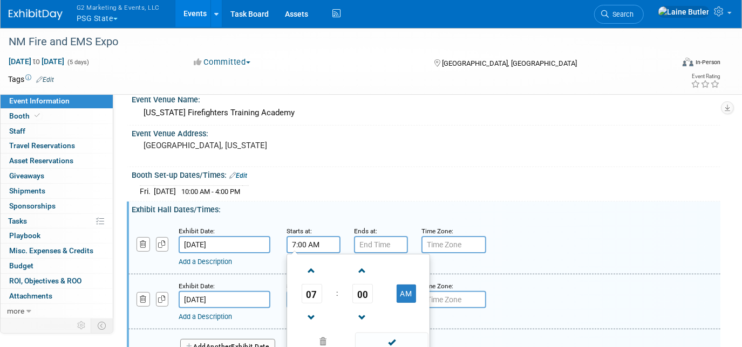
click at [374, 257] on td at bounding box center [362, 271] width 45 height 28
click at [380, 244] on input "7:00 PM" at bounding box center [381, 244] width 54 height 17
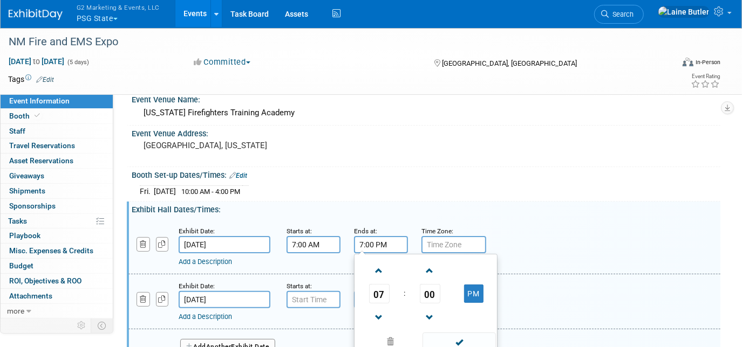
click at [379, 293] on span "07" at bounding box center [379, 293] width 20 height 19
click at [415, 299] on td "05" at bounding box center [408, 300] width 35 height 29
type input "5:00 PM"
click at [349, 225] on div "Ends at: 5:00 PM 05 : 00 PM 12 01 02 03 04 05 06 07 08 09 10 11 00 05 10 15 20 …" at bounding box center [379, 239] width 67 height 28
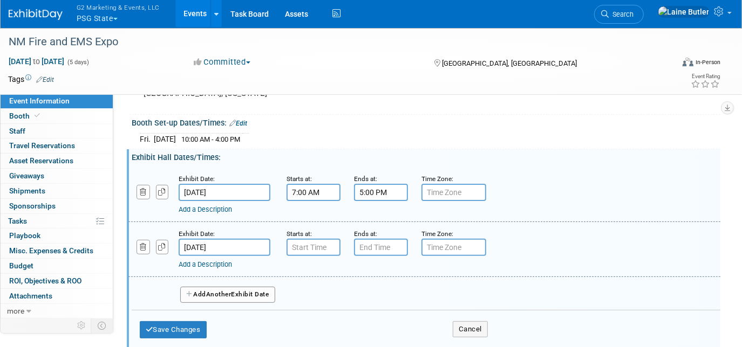
scroll to position [118, 0]
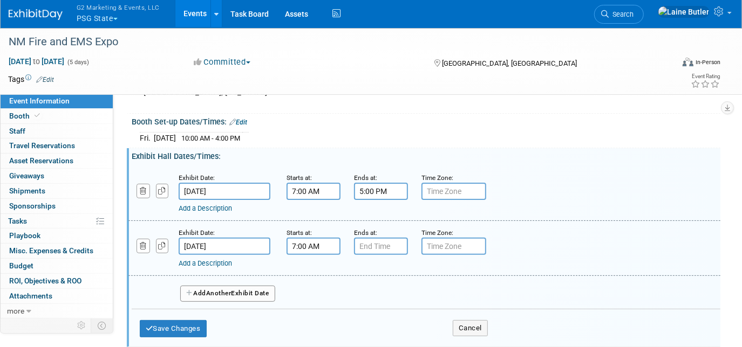
click at [310, 242] on input "7:00 AM" at bounding box center [313, 246] width 54 height 17
click at [313, 289] on span "07" at bounding box center [312, 295] width 20 height 19
click at [298, 335] on td "08" at bounding box center [306, 331] width 35 height 29
type input "8:00 AM"
click at [388, 240] on input "7:00 PM" at bounding box center [381, 246] width 54 height 17
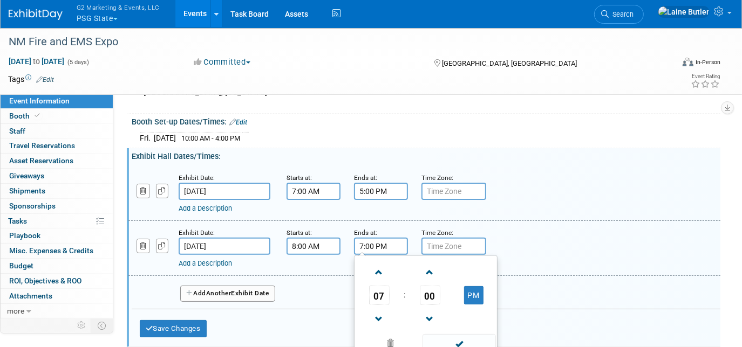
click at [378, 289] on span "07" at bounding box center [379, 295] width 20 height 19
click at [452, 326] on td "10" at bounding box center [443, 331] width 35 height 29
click at [480, 287] on button "PM" at bounding box center [473, 295] width 19 height 18
type input "10:00 AM"
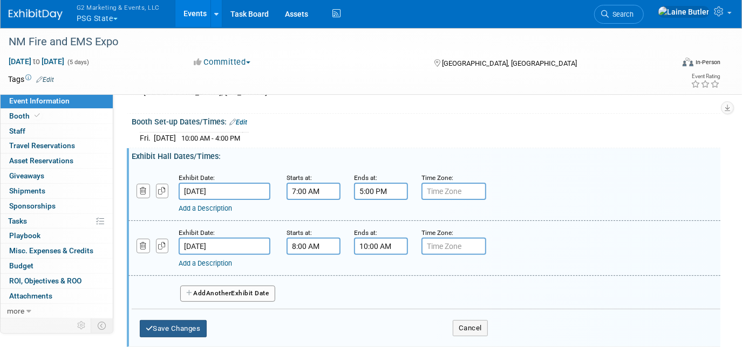
click at [170, 322] on button "Save Changes" at bounding box center [173, 328] width 67 height 17
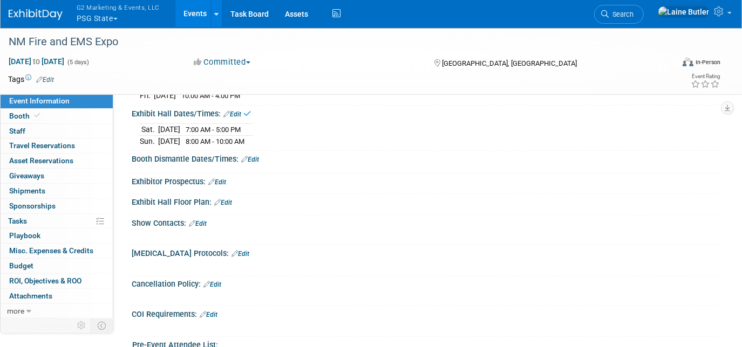
scroll to position [164, 0]
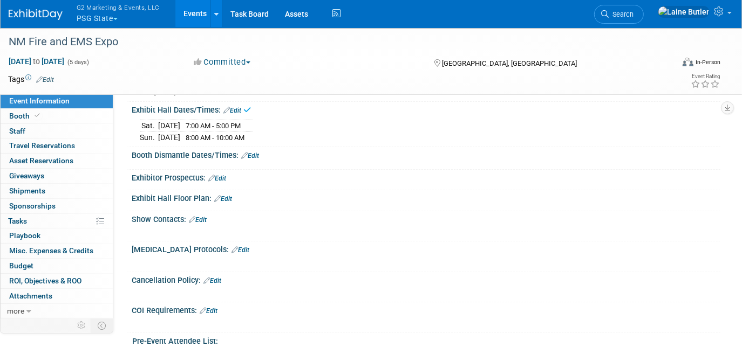
click at [256, 152] on link "Edit" at bounding box center [250, 156] width 18 height 8
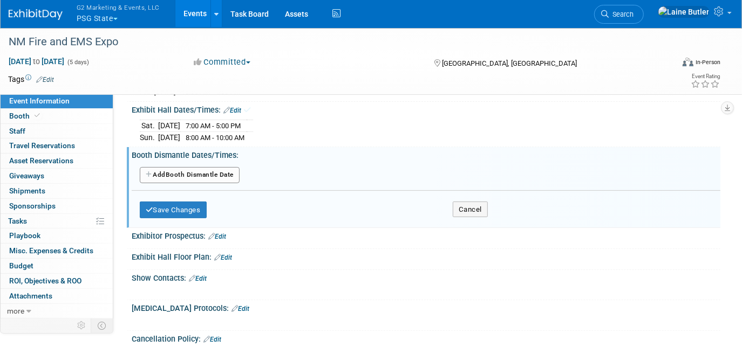
click at [217, 169] on button "Add Another Booth Dismantle Date" at bounding box center [190, 175] width 100 height 16
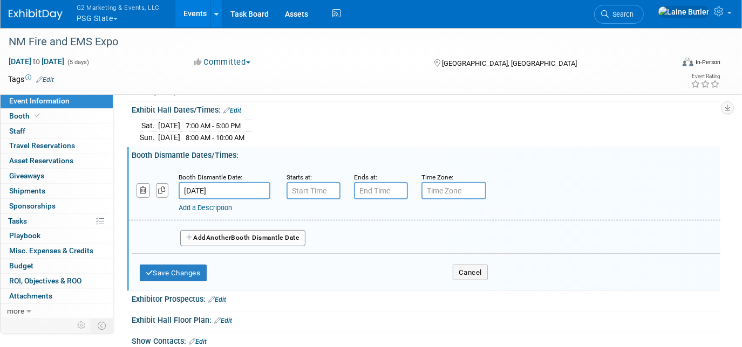
click at [307, 200] on div "Add a Description Description:" at bounding box center [399, 206] width 440 height 13
click at [307, 193] on input "7:00 AM" at bounding box center [313, 190] width 54 height 17
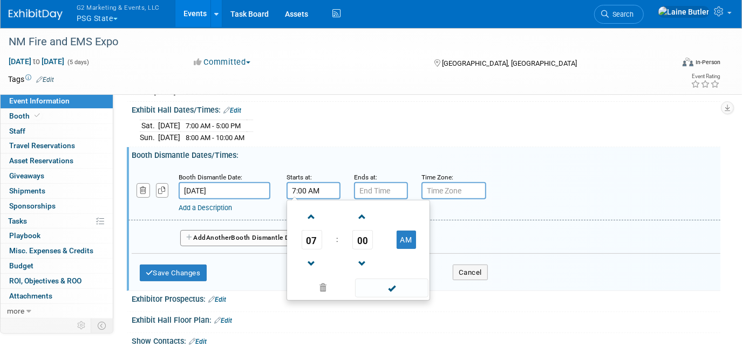
click at [314, 238] on span "07" at bounding box center [312, 239] width 20 height 19
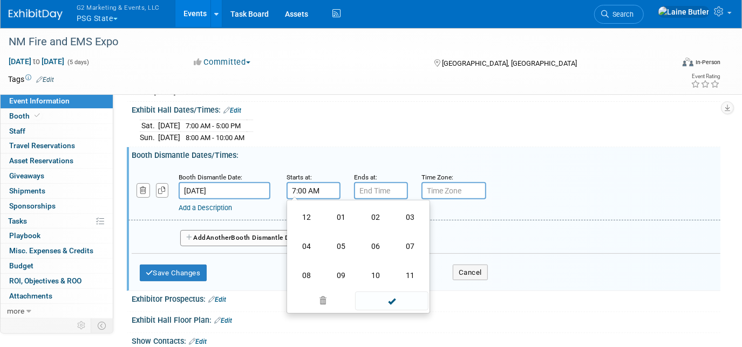
click at [381, 277] on td "10" at bounding box center [375, 275] width 35 height 29
type input "10:00 AM"
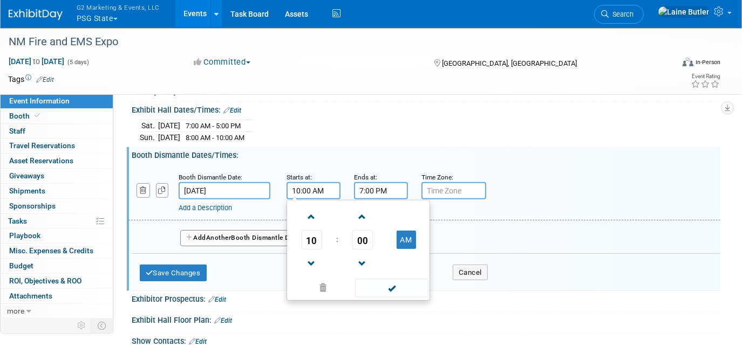
click at [387, 190] on input "7:00 PM" at bounding box center [381, 190] width 54 height 17
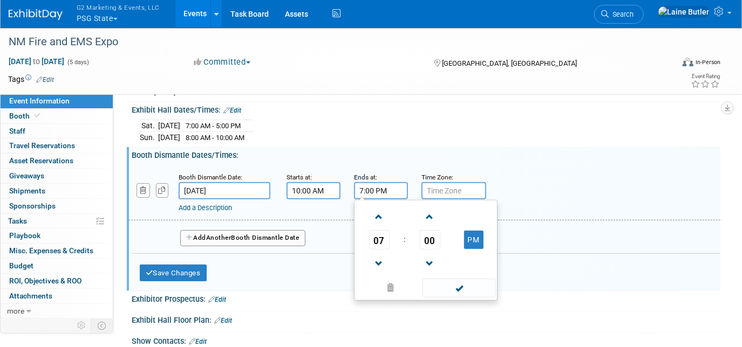
click at [378, 231] on span "07" at bounding box center [379, 239] width 20 height 19
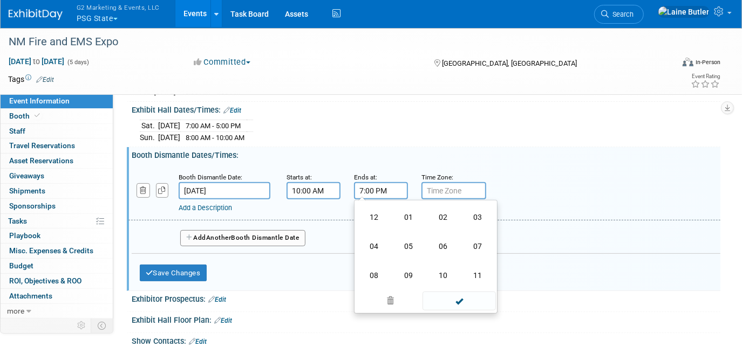
click at [469, 269] on td "11" at bounding box center [477, 275] width 35 height 29
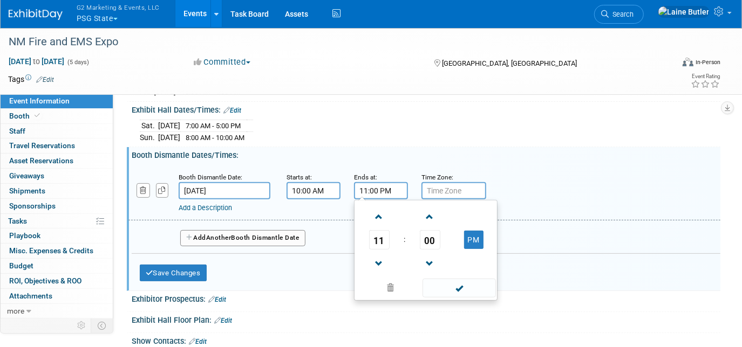
click at [474, 235] on button "PM" at bounding box center [473, 240] width 19 height 18
type input "11:00 AM"
click at [455, 287] on span at bounding box center [458, 288] width 73 height 19
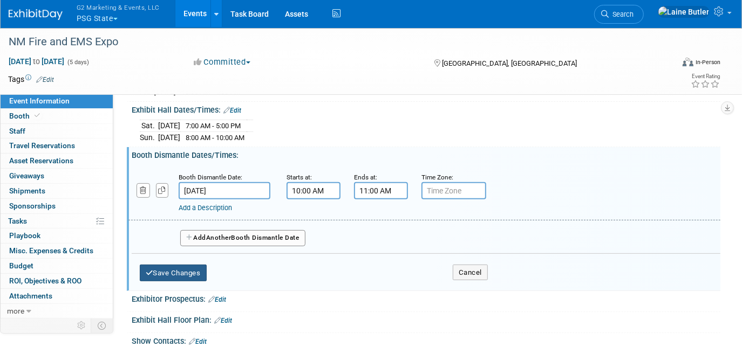
click at [163, 265] on button "Save Changes" at bounding box center [173, 273] width 67 height 17
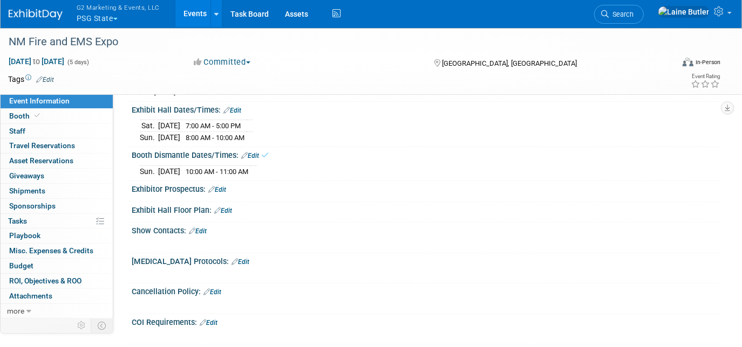
scroll to position [0, 0]
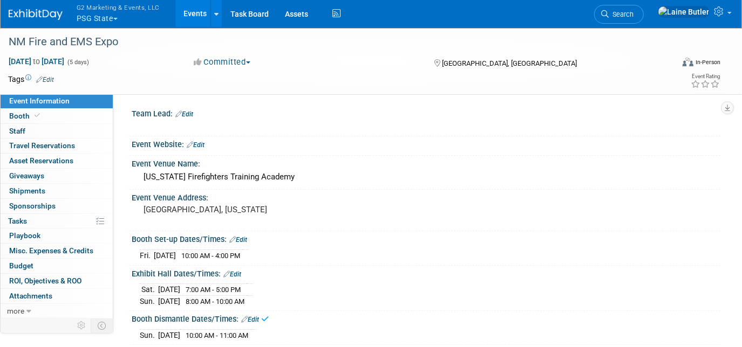
click at [61, 60] on span "Oct 8, 2025 to Oct 12, 2025" at bounding box center [36, 62] width 57 height 10
select select "9"
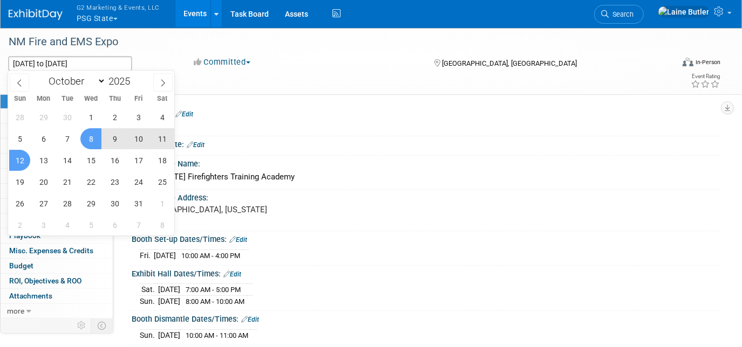
click at [135, 138] on span "10" at bounding box center [138, 138] width 21 height 21
type input "Oct 10, 2025"
click at [23, 156] on span "12" at bounding box center [19, 160] width 21 height 21
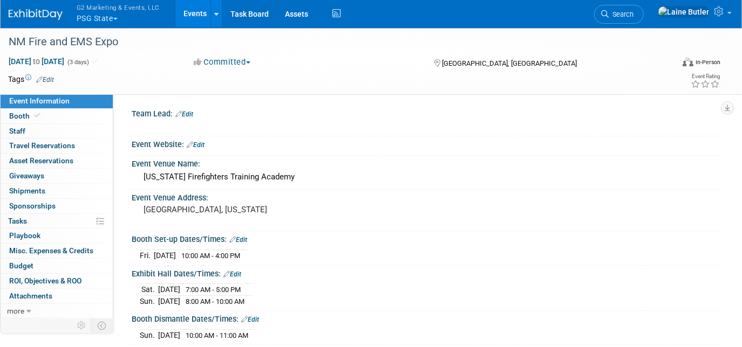
click at [388, 169] on div "New Mexico Firefighters Training Academy" at bounding box center [426, 177] width 572 height 17
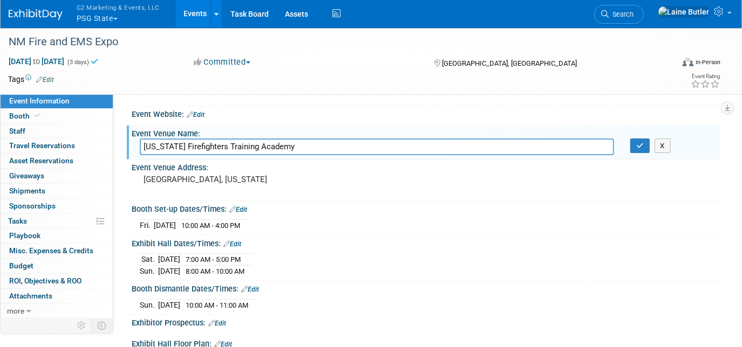
scroll to position [29, 0]
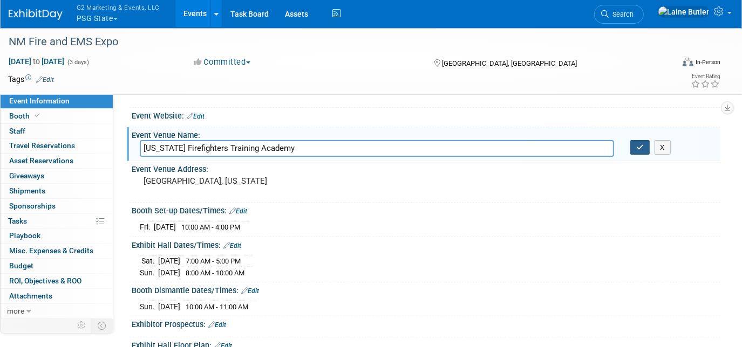
click at [641, 150] on button "button" at bounding box center [639, 147] width 19 height 15
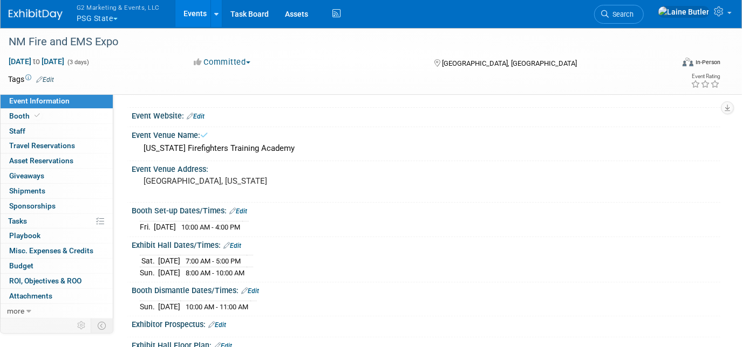
scroll to position [0, 0]
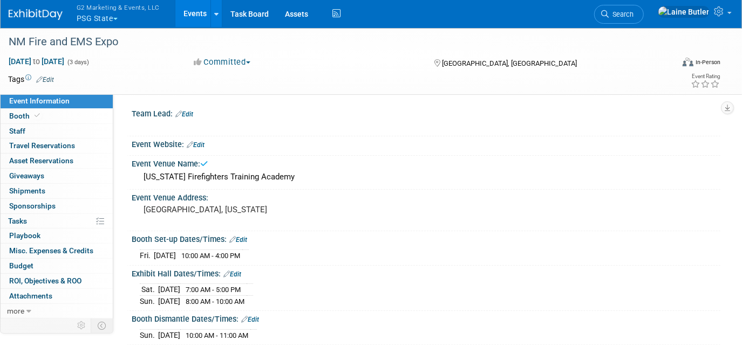
click at [16, 117] on span "Booth" at bounding box center [25, 116] width 33 height 9
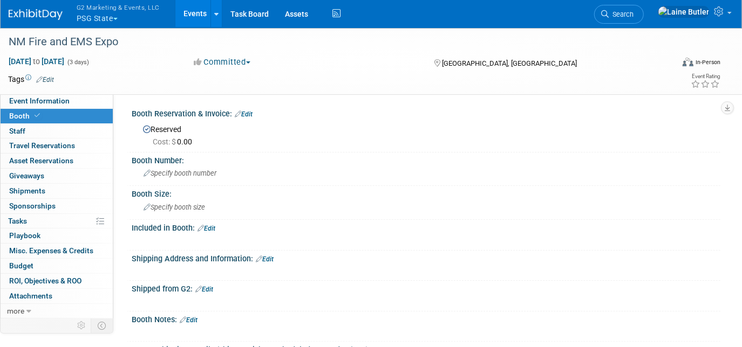
click at [188, 207] on span "Specify booth size" at bounding box center [173, 207] width 61 height 8
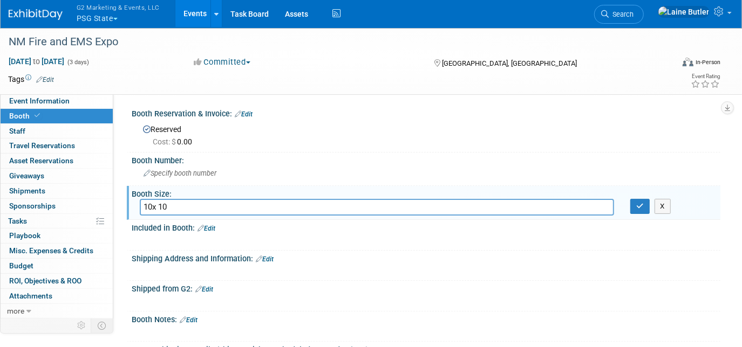
click at [157, 209] on input "10x 10" at bounding box center [377, 207] width 474 height 17
type input "10x10"
click at [641, 212] on button "button" at bounding box center [639, 206] width 19 height 15
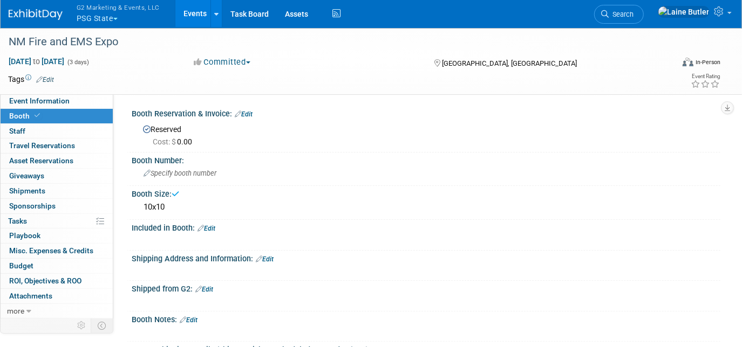
click at [210, 227] on link "Edit" at bounding box center [206, 229] width 18 height 8
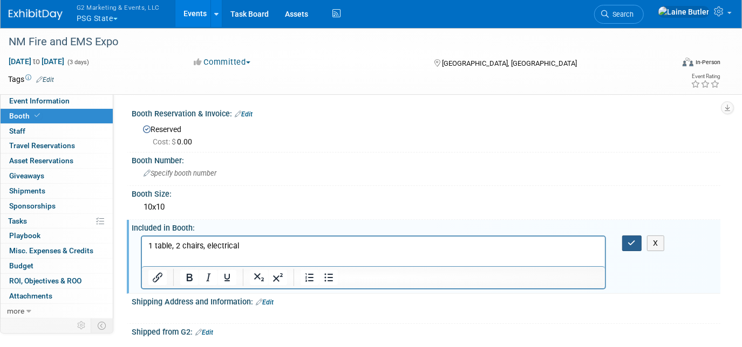
click at [634, 245] on button "button" at bounding box center [632, 244] width 20 height 16
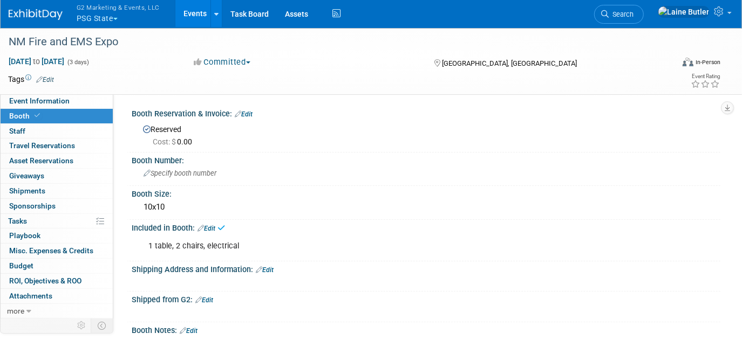
click at [100, 26] on button "G2 Marketing & Events, LLC PSG State" at bounding box center [125, 14] width 98 height 28
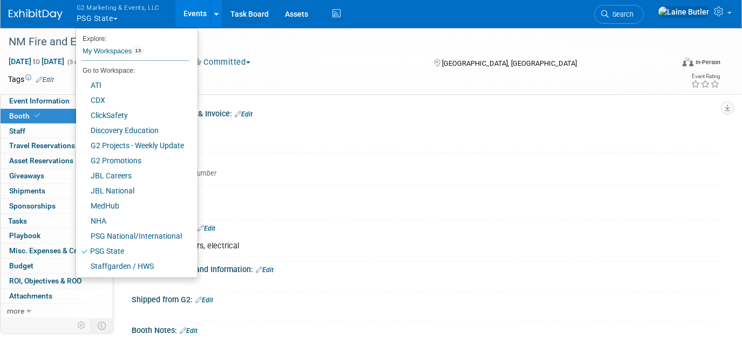
click at [51, 40] on div "NM Fire and EMS Expo" at bounding box center [332, 41] width 655 height 19
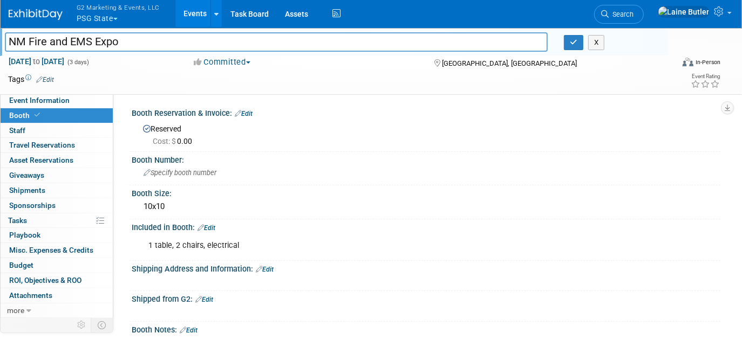
drag, startPoint x: 146, startPoint y: 39, endPoint x: 0, endPoint y: 43, distance: 145.7
click at [0, 43] on html "G2 Marketing & Events, LLC PSG State Explore: My Workspaces 13 Go to Workspace:…" at bounding box center [371, 173] width 742 height 347
click at [633, 13] on span "Search" at bounding box center [620, 14] width 25 height 8
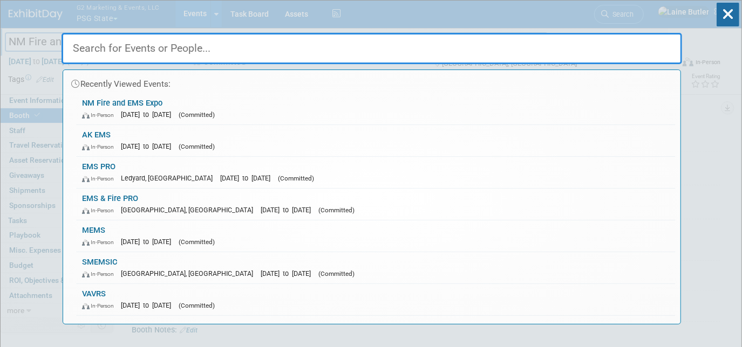
paste input "NM Fire and EMS Expo"
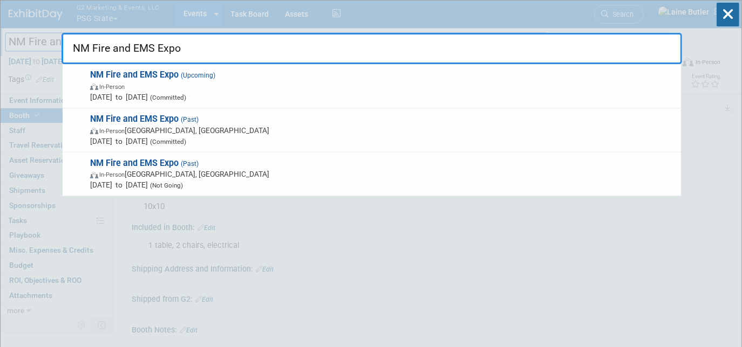
type input "NM Fire and EMS Expo"
click at [260, 121] on span "NM Fire and EMS Expo (Past) In-Person Socorro, NM Oct 24, 2024 to Oct 27, 2024 …" at bounding box center [381, 130] width 588 height 33
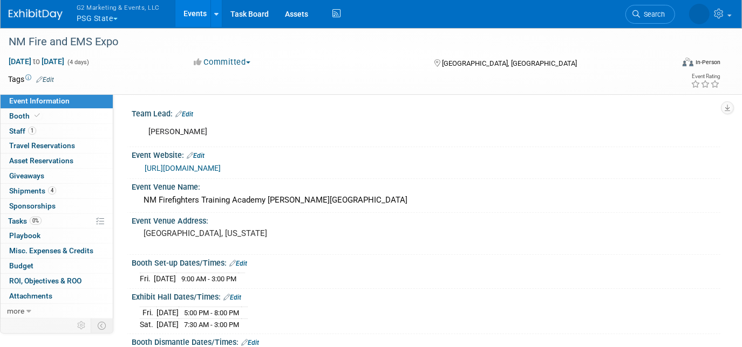
click at [53, 114] on link "Booth" at bounding box center [57, 116] width 112 height 15
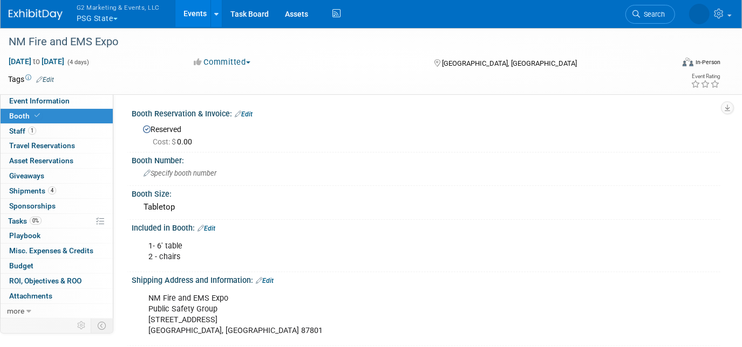
scroll to position [67, 0]
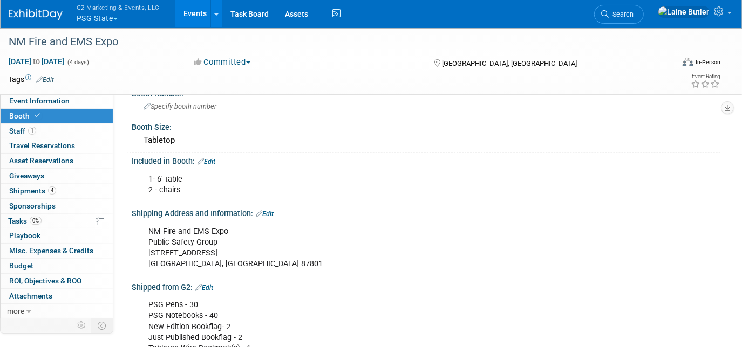
click at [60, 98] on span "Event Information" at bounding box center [39, 101] width 60 height 9
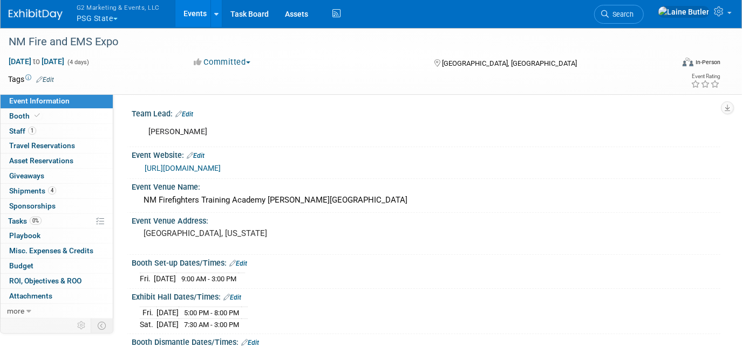
click at [65, 118] on link "Booth" at bounding box center [57, 116] width 112 height 15
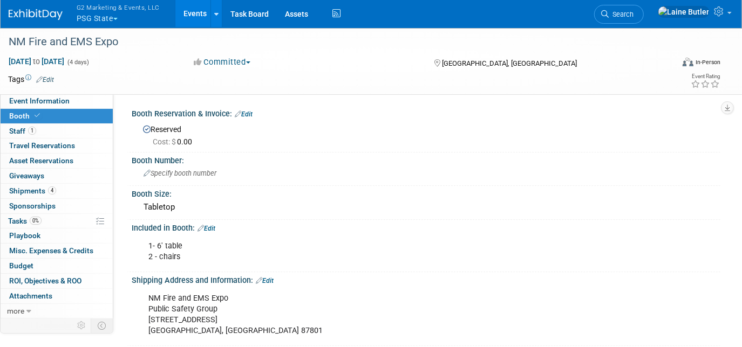
click at [31, 7] on link at bounding box center [42, 9] width 67 height 9
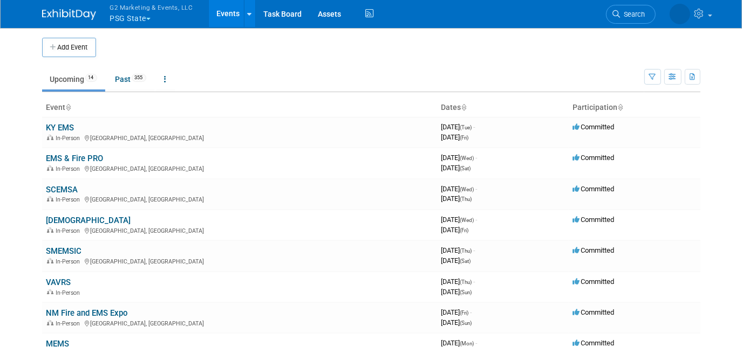
click at [88, 159] on link "EMS & Fire PRO" at bounding box center [74, 159] width 57 height 10
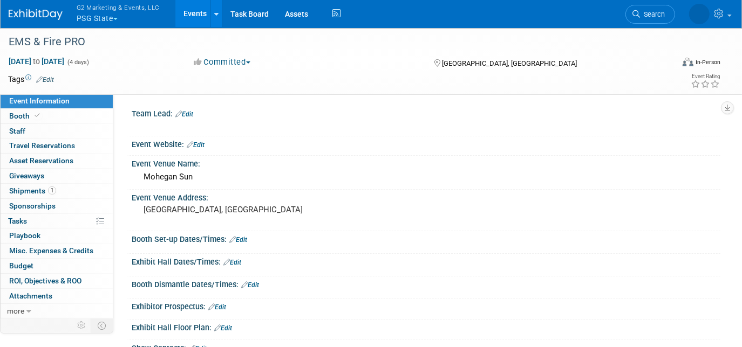
click at [24, 115] on span "Booth" at bounding box center [25, 116] width 33 height 9
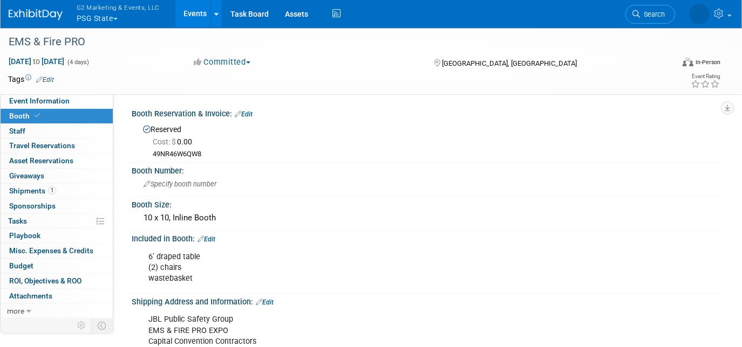
click at [27, 13] on img at bounding box center [36, 14] width 54 height 11
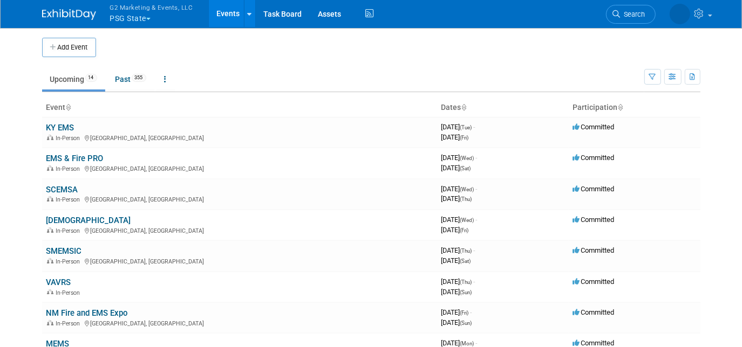
scroll to position [51, 0]
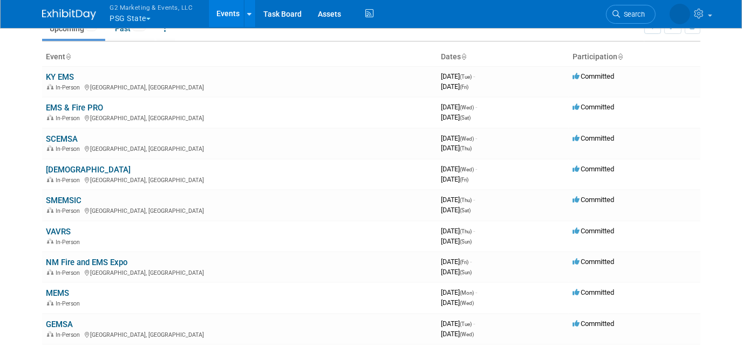
click at [69, 261] on link "NM Fire and EMS Expo" at bounding box center [86, 263] width 81 height 10
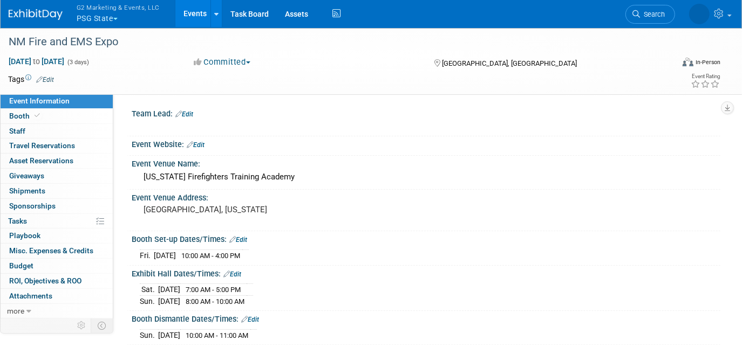
click at [23, 118] on span "Booth" at bounding box center [25, 116] width 33 height 9
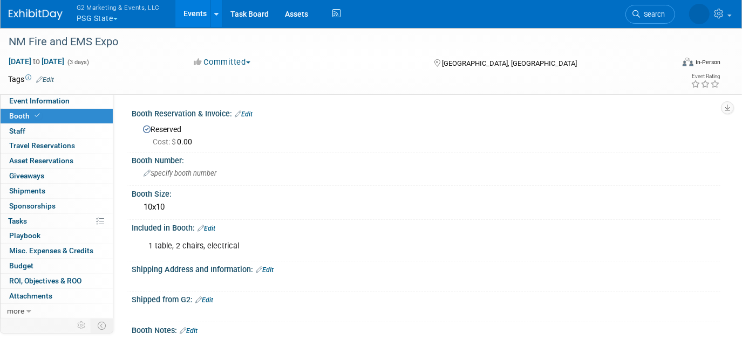
click at [214, 228] on link "Edit" at bounding box center [206, 229] width 18 height 8
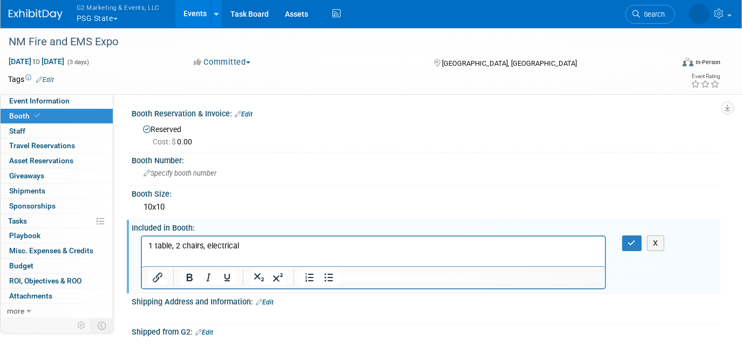
click at [153, 246] on p "1 table, 2 chairs, electrical" at bounding box center [373, 246] width 450 height 11
click at [170, 243] on p "2 table, 2 chairs, electrical" at bounding box center [373, 246] width 450 height 11
click at [632, 242] on icon "button" at bounding box center [632, 243] width 8 height 8
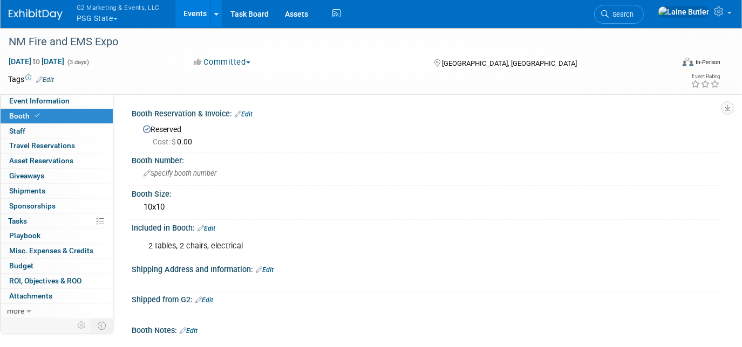
click at [20, 17] on img at bounding box center [36, 14] width 54 height 11
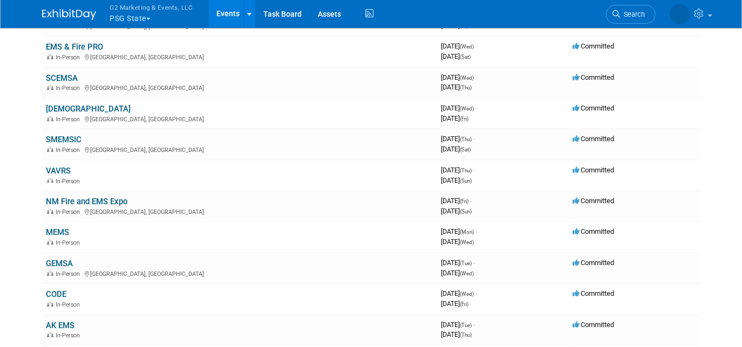
scroll to position [143, 0]
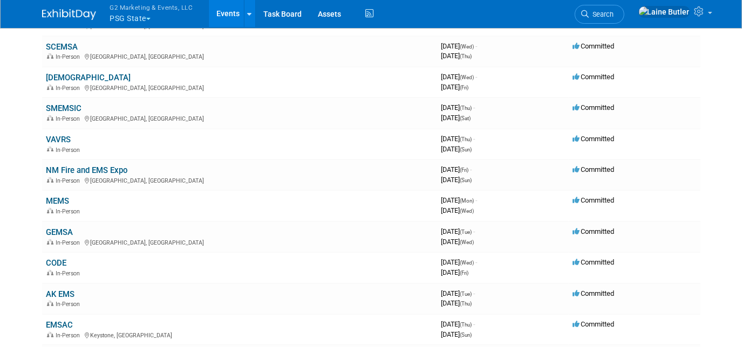
click at [64, 200] on link "MEMS" at bounding box center [57, 201] width 23 height 10
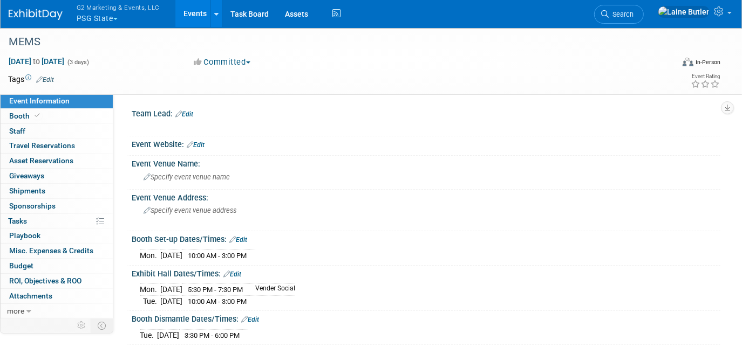
click at [18, 114] on span "Booth" at bounding box center [25, 116] width 33 height 9
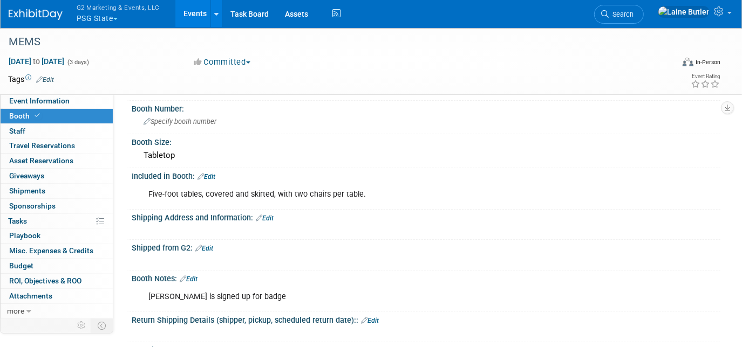
scroll to position [51, 0]
click at [46, 51] on div "MEMS" at bounding box center [332, 41] width 655 height 19
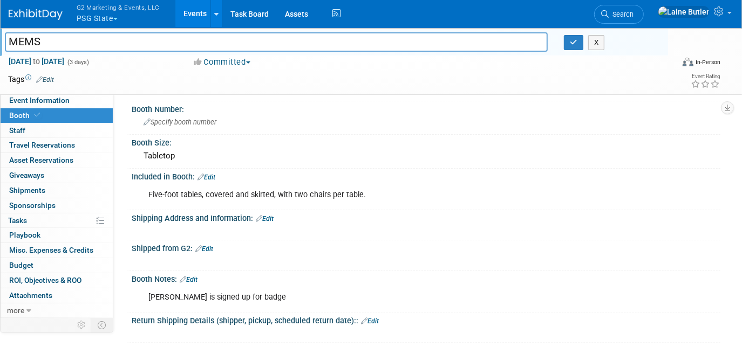
drag, startPoint x: 53, startPoint y: 46, endPoint x: -2, endPoint y: 35, distance: 56.2
click at [0, 35] on html "G2 Marketing & Events, LLC PSG State Explore: My Workspaces 13 Go to Workspace:…" at bounding box center [371, 122] width 742 height 347
click at [608, 13] on icon at bounding box center [605, 14] width 8 height 8
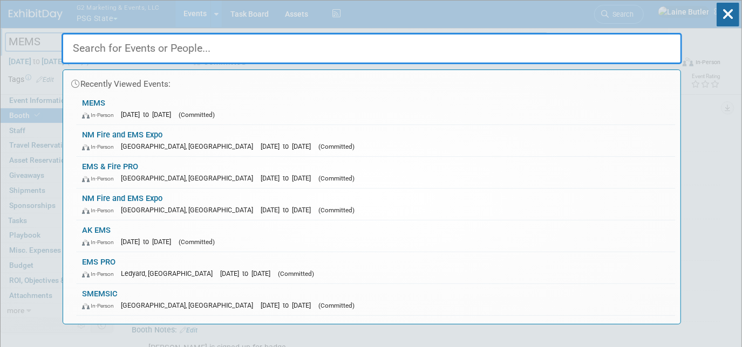
paste input "MEMS"
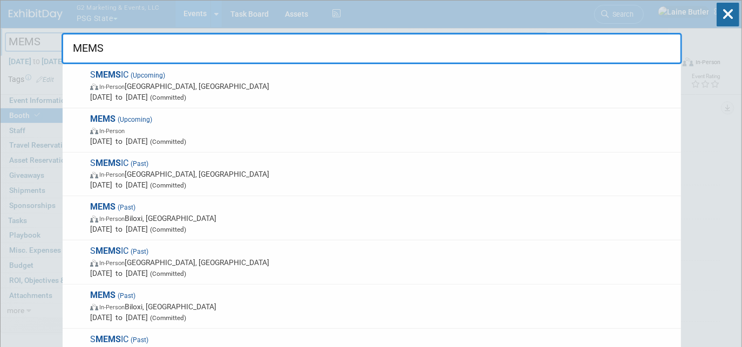
type input "MEMS"
click at [389, 209] on span "MEMS (Past) In-Person Biloxi, MS Oct 15, 2024 to Oct 16, 2024 (Committed)" at bounding box center [381, 218] width 588 height 33
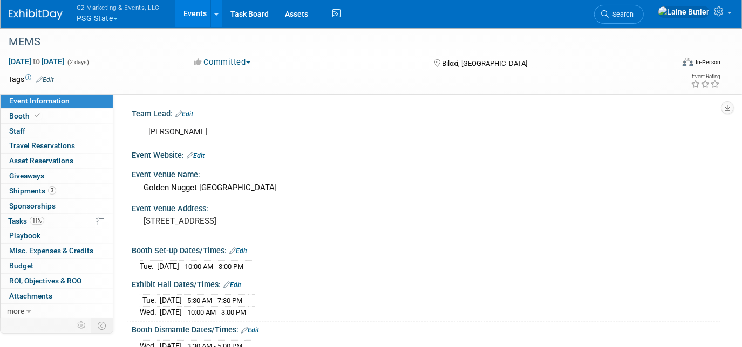
click at [72, 117] on link "Booth" at bounding box center [57, 116] width 112 height 15
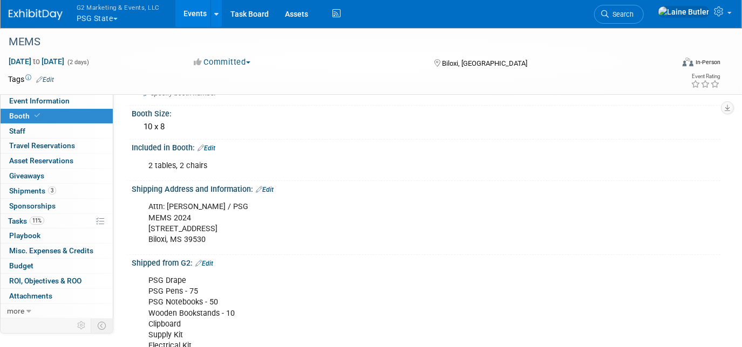
scroll to position [79, 0]
